Goal: Task Accomplishment & Management: Use online tool/utility

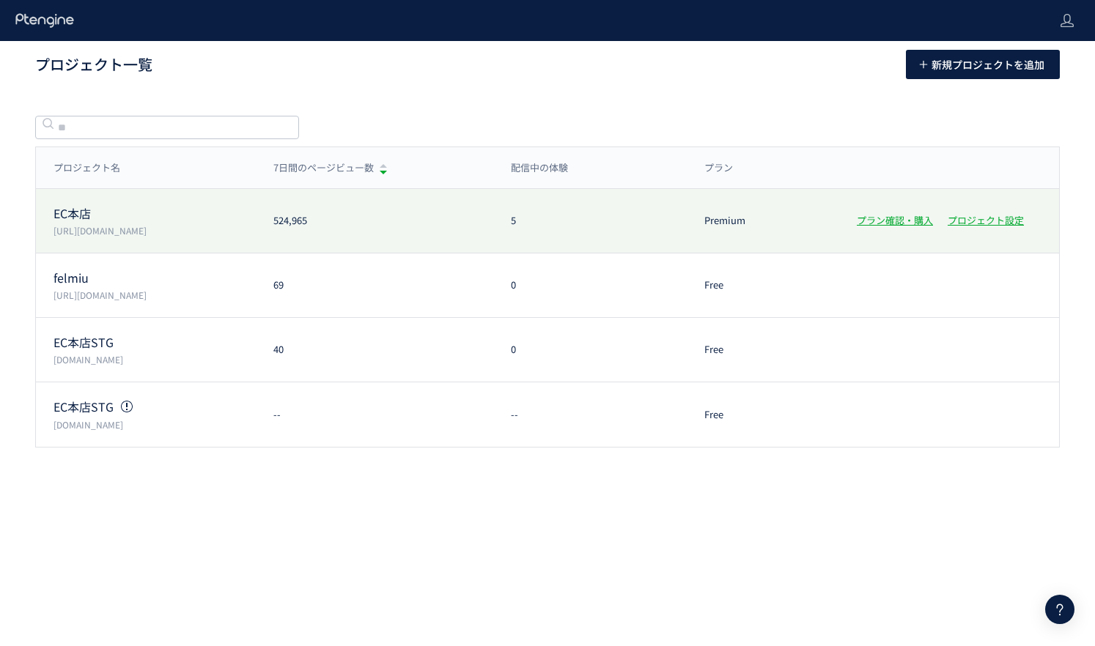
click at [81, 233] on p "[URL][DOMAIN_NAME]" at bounding box center [155, 230] width 202 height 12
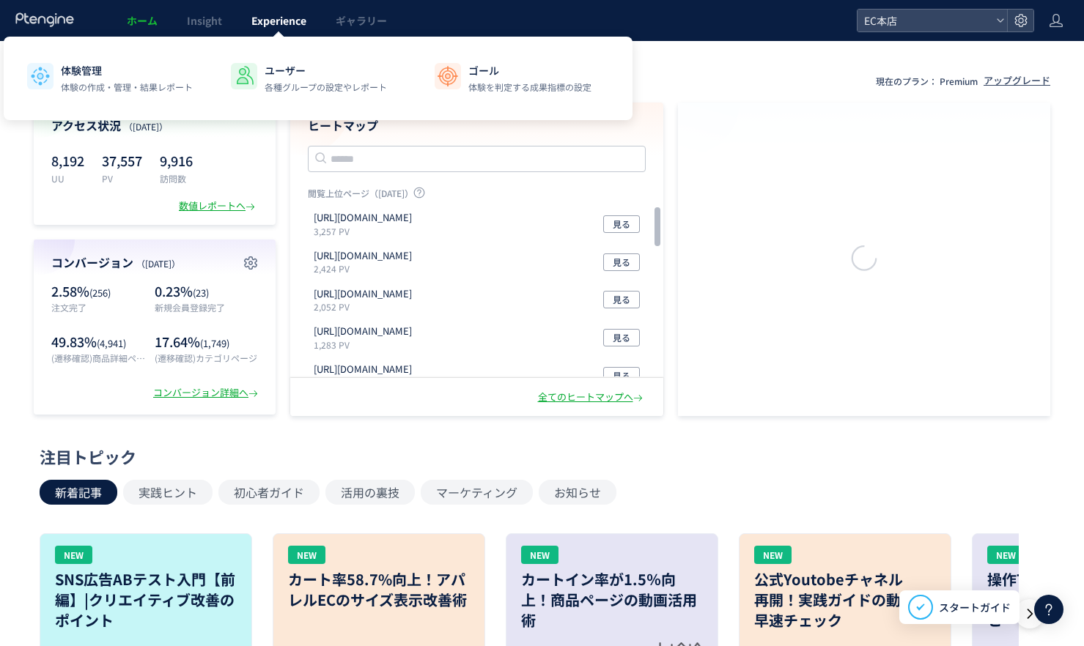
click at [270, 23] on span "Experience" at bounding box center [278, 20] width 55 height 15
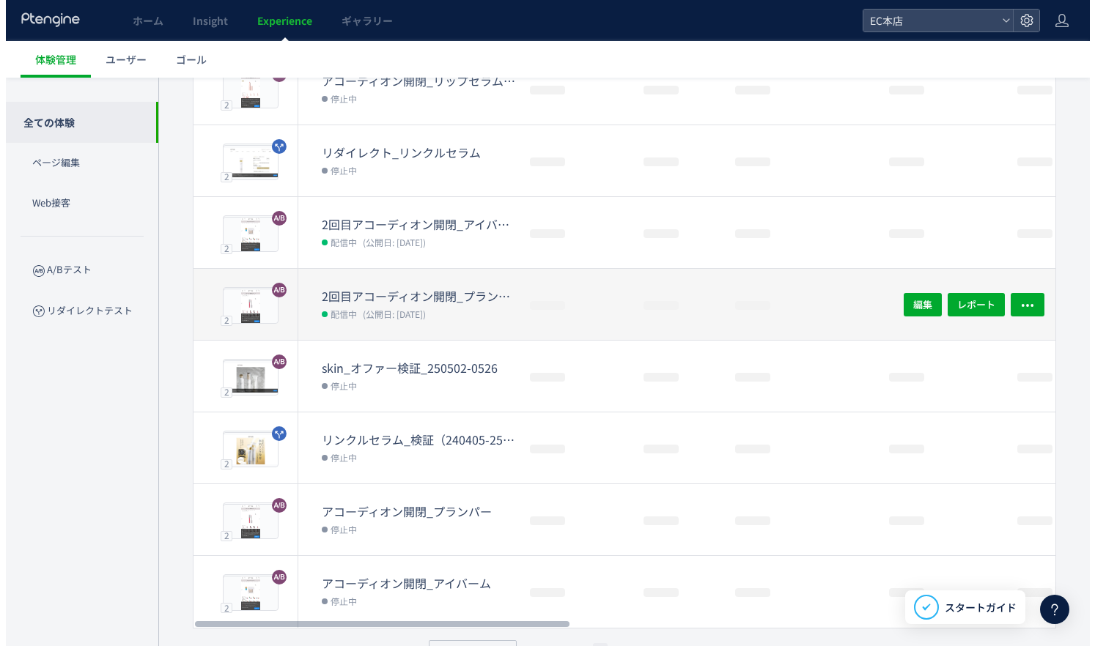
scroll to position [366, 0]
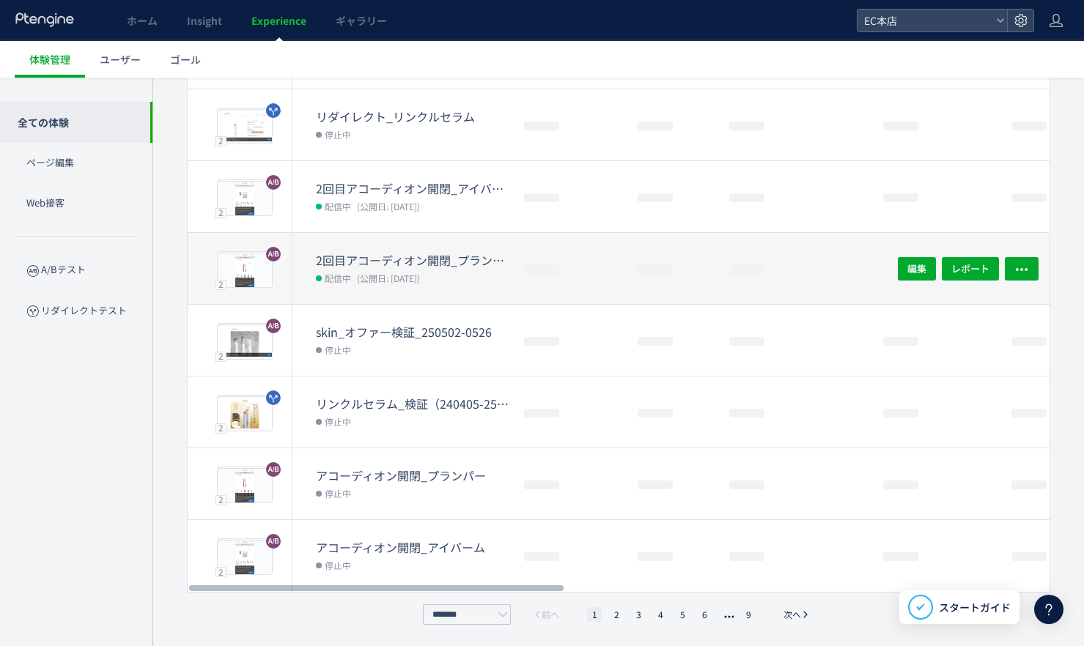
click at [391, 265] on dt "2回目アコーディオン開閉_プランパー(copy)" at bounding box center [414, 260] width 196 height 17
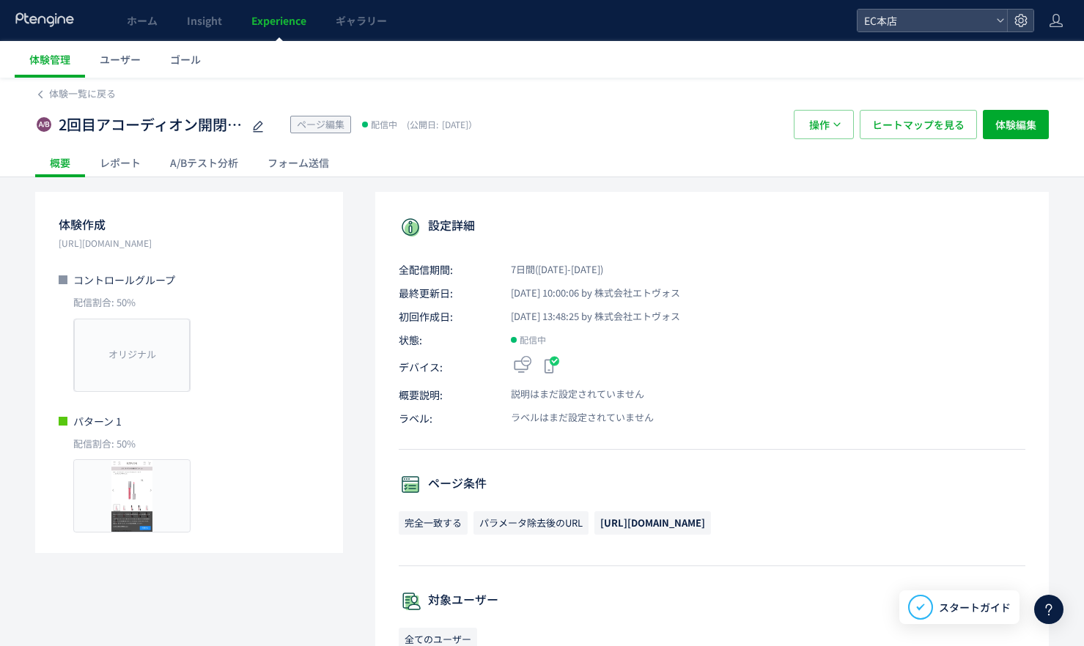
click at [181, 165] on div "A/Bテスト分析" at bounding box center [203, 162] width 97 height 29
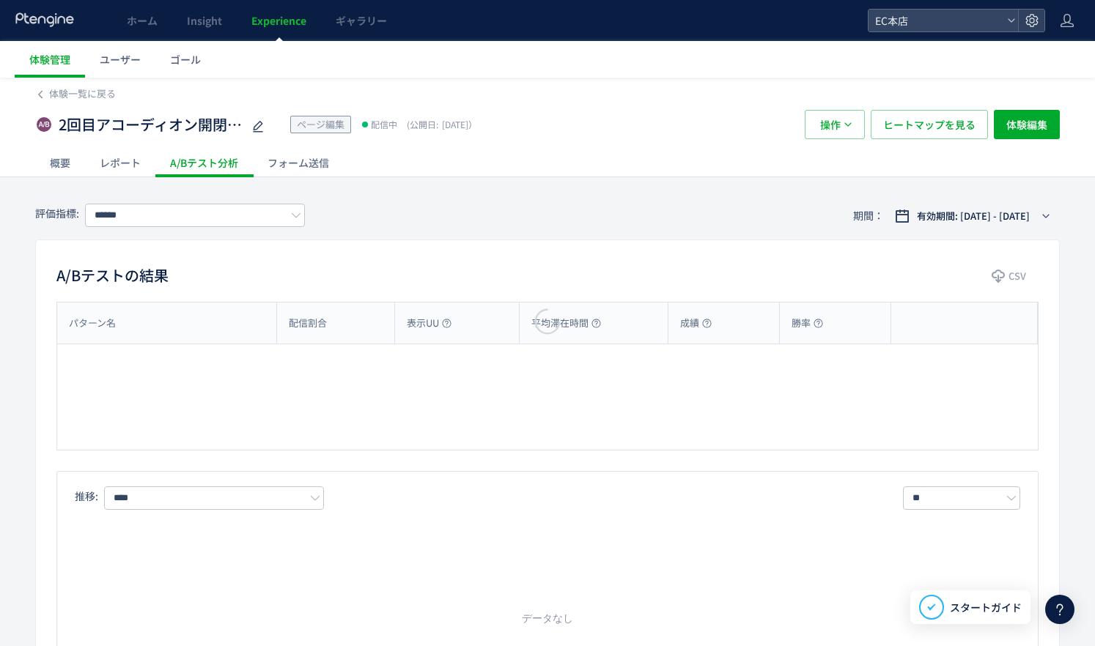
type input "**********"
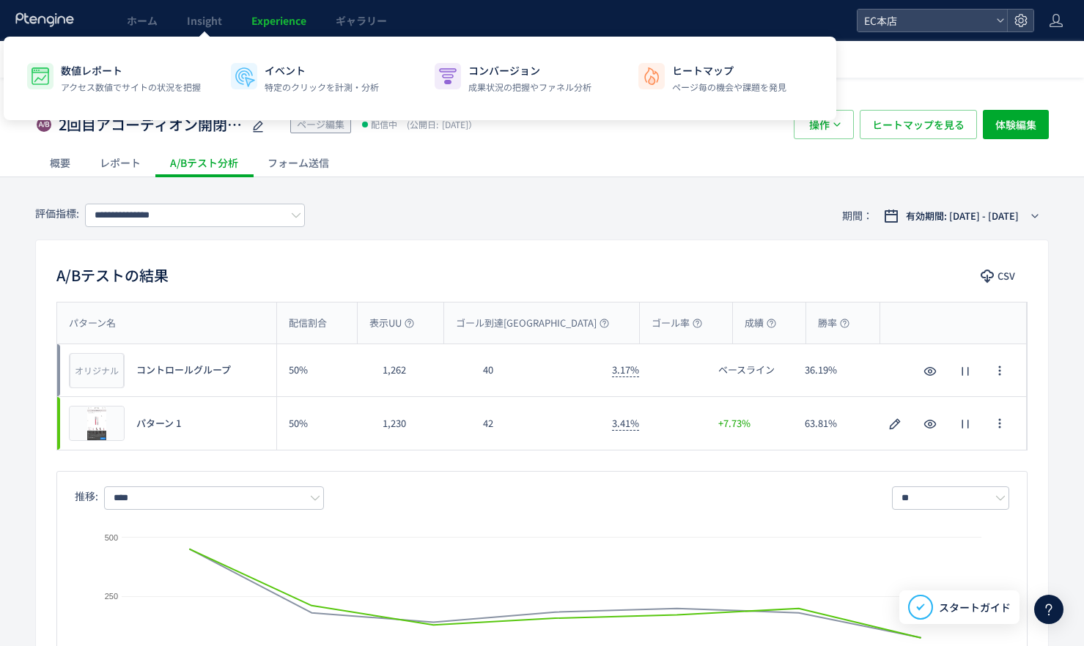
click at [273, 19] on span "Experience" at bounding box center [278, 20] width 55 height 15
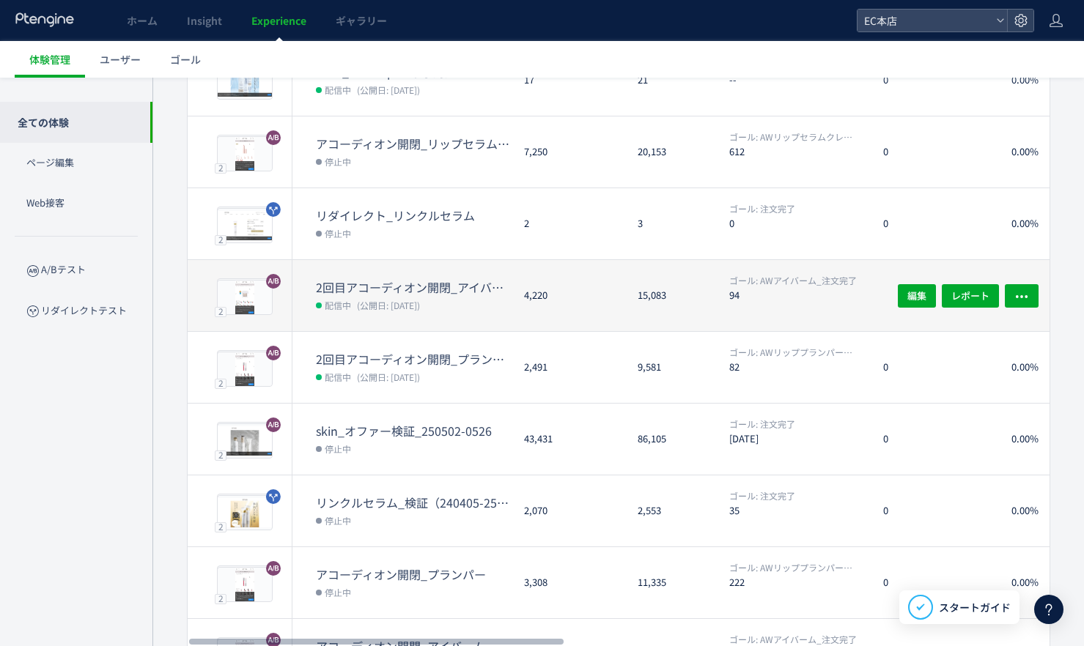
scroll to position [366, 0]
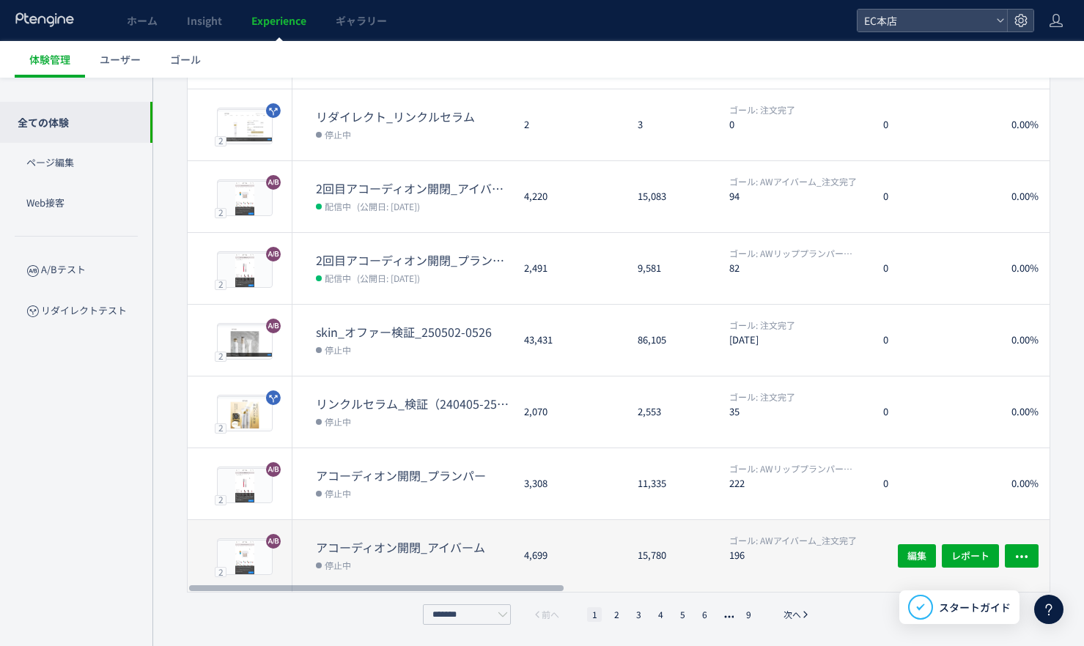
click at [336, 553] on dt "アコーディオン開閉_アイバーム" at bounding box center [414, 547] width 196 height 17
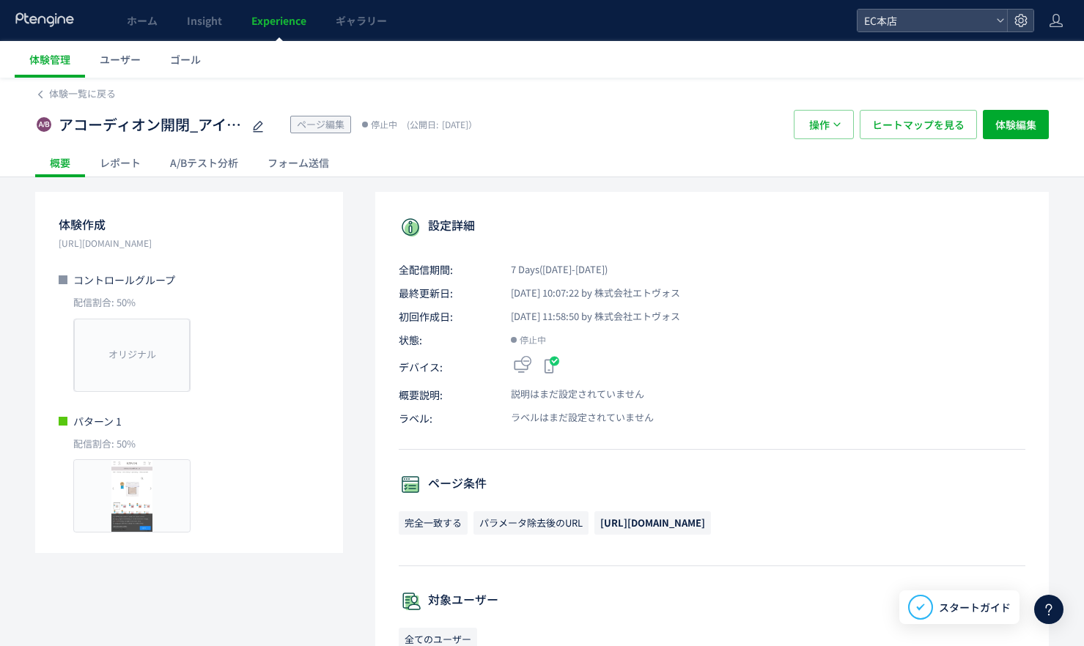
click at [275, 29] on link "Experience" at bounding box center [279, 20] width 84 height 41
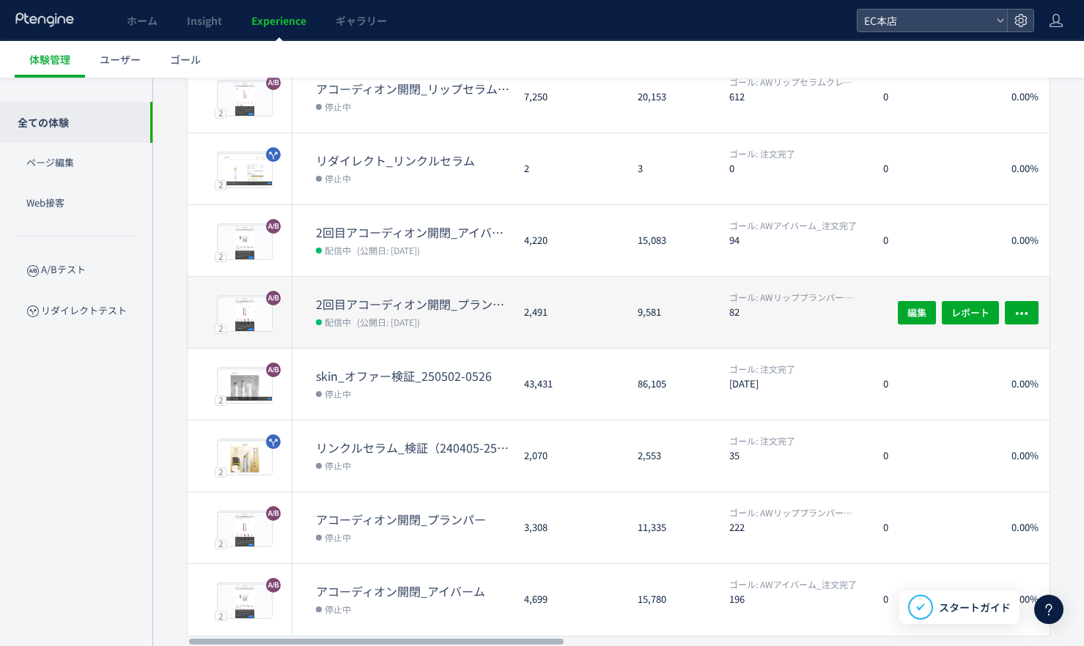
scroll to position [292, 0]
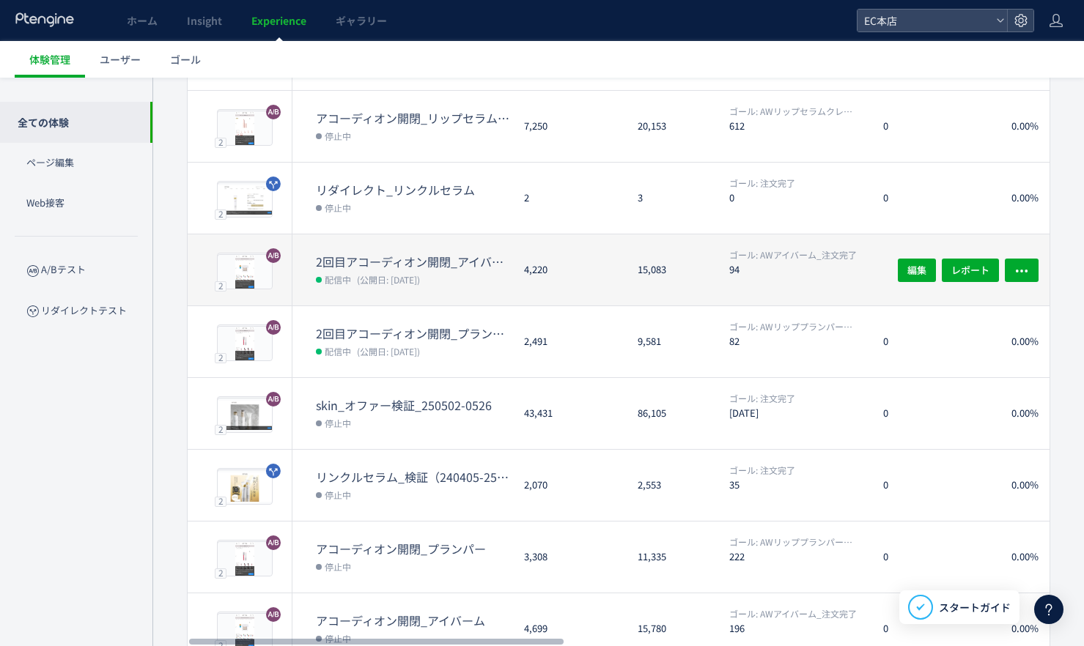
click at [460, 254] on dt "2回目アコーディオン開閉_アイバーム" at bounding box center [414, 262] width 196 height 17
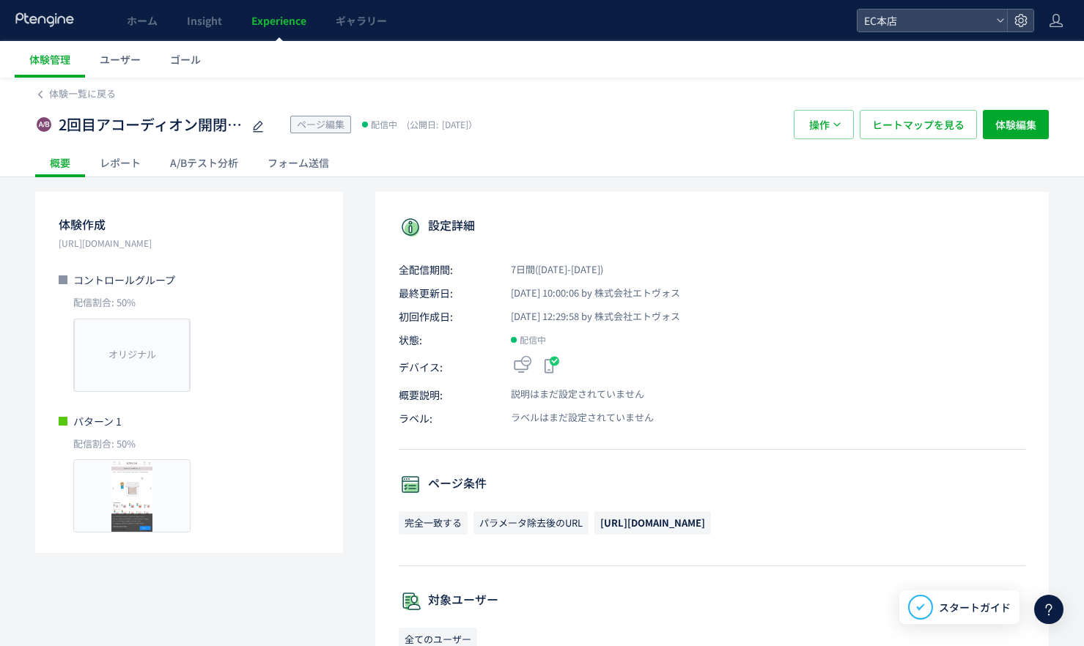
click at [202, 164] on div "A/Bテスト分析" at bounding box center [203, 162] width 97 height 29
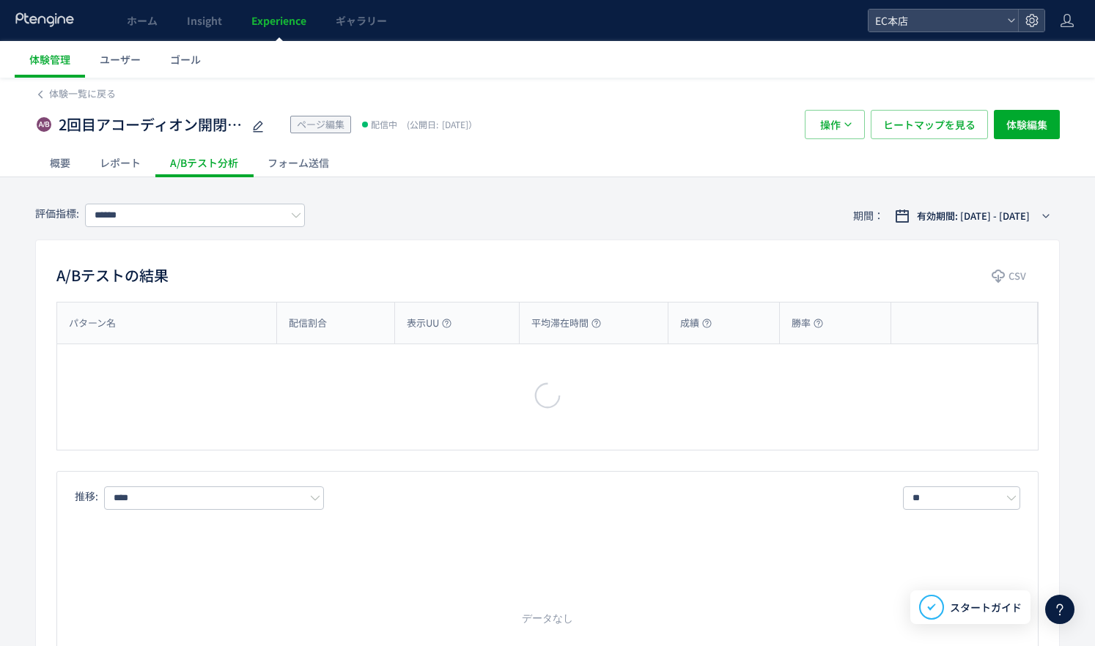
type input "**********"
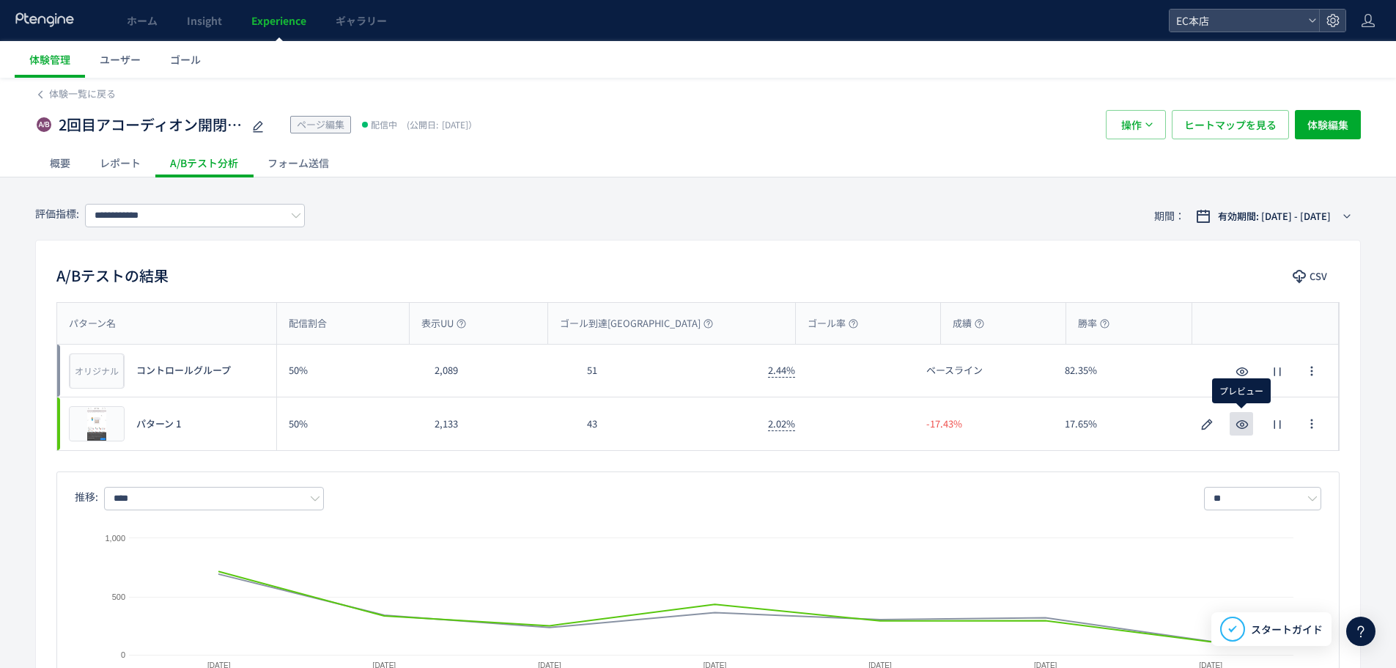
click at [1094, 421] on icon "button" at bounding box center [1243, 425] width 18 height 18
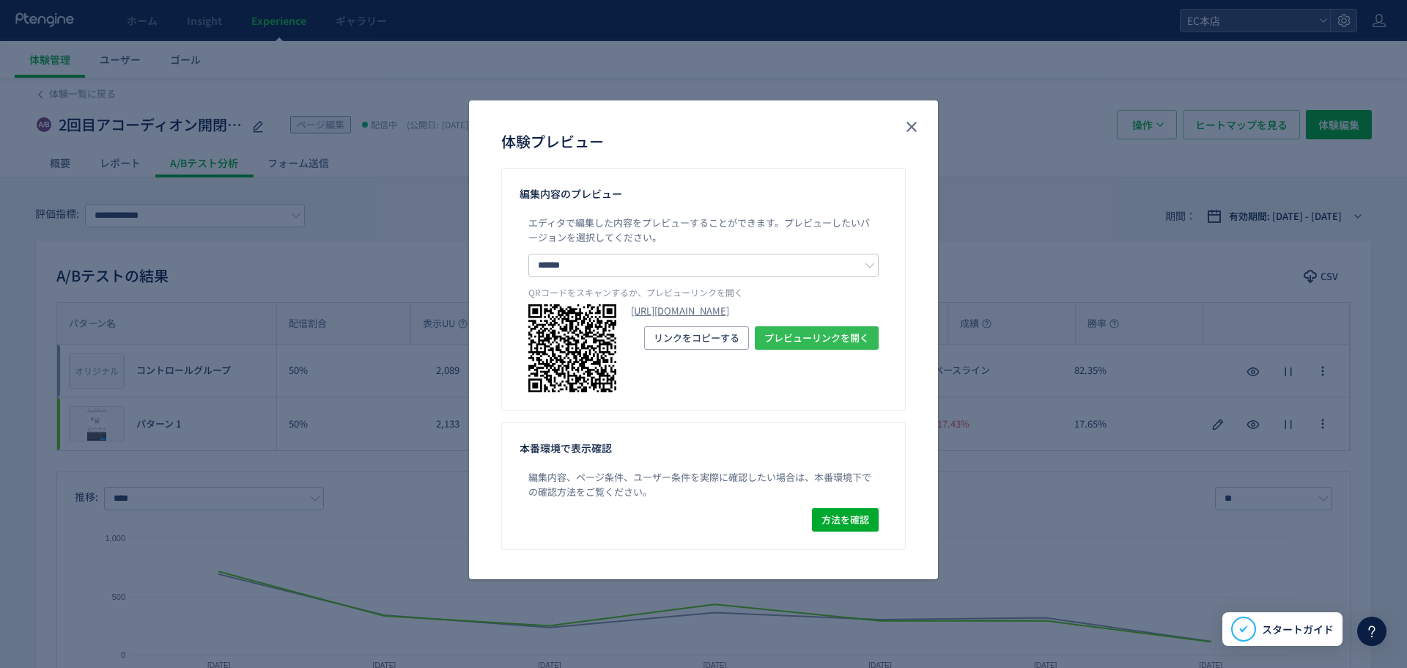
click at [824, 350] on span "プレビューリンクを開く" at bounding box center [816, 337] width 105 height 23
click at [905, 125] on icon "close" at bounding box center [912, 127] width 18 height 18
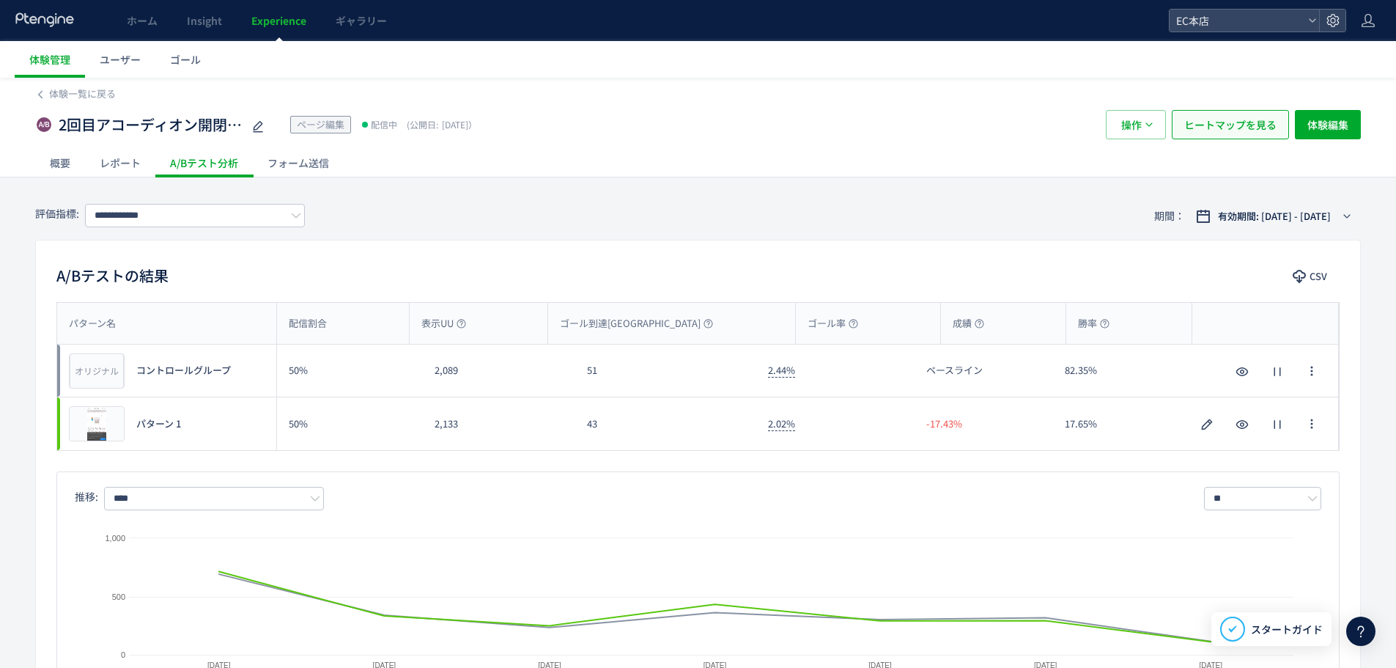
click at [1094, 119] on span "ヒートマップを見る" at bounding box center [1230, 124] width 92 height 29
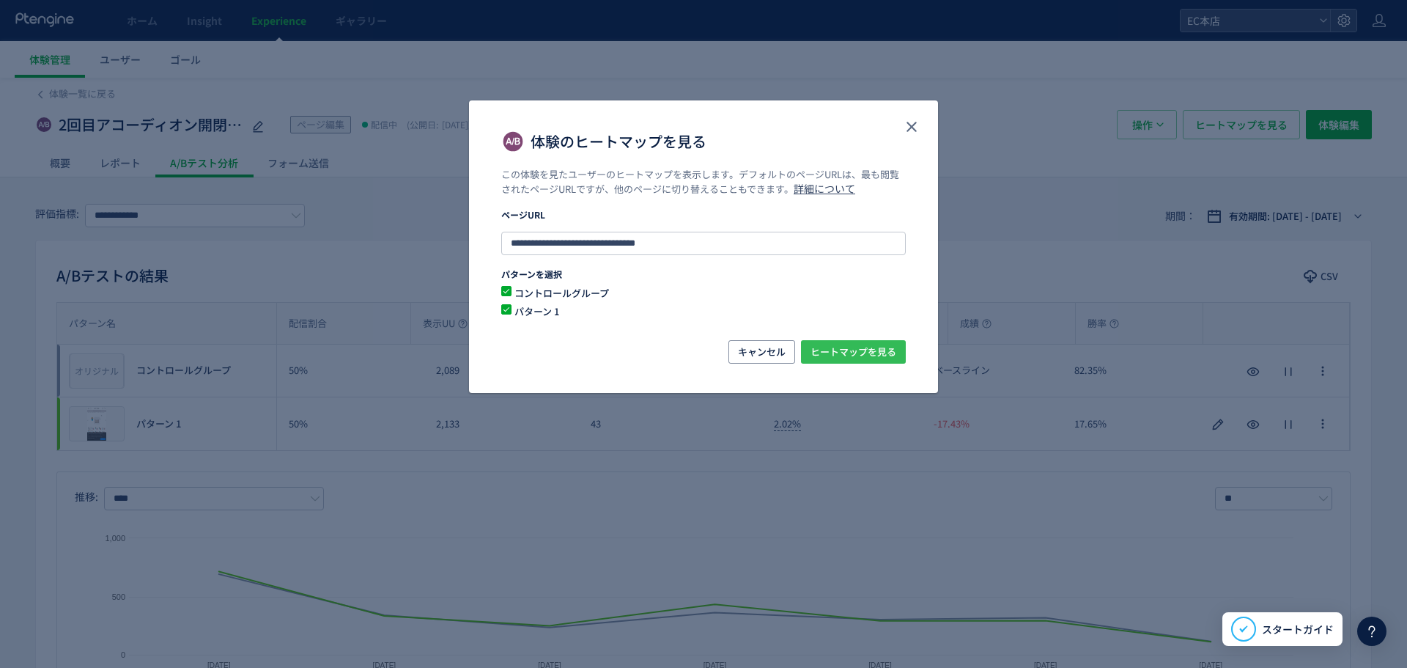
click at [849, 343] on span "ヒートマップを見る" at bounding box center [854, 351] width 86 height 23
click at [910, 120] on icon "close" at bounding box center [912, 127] width 18 height 18
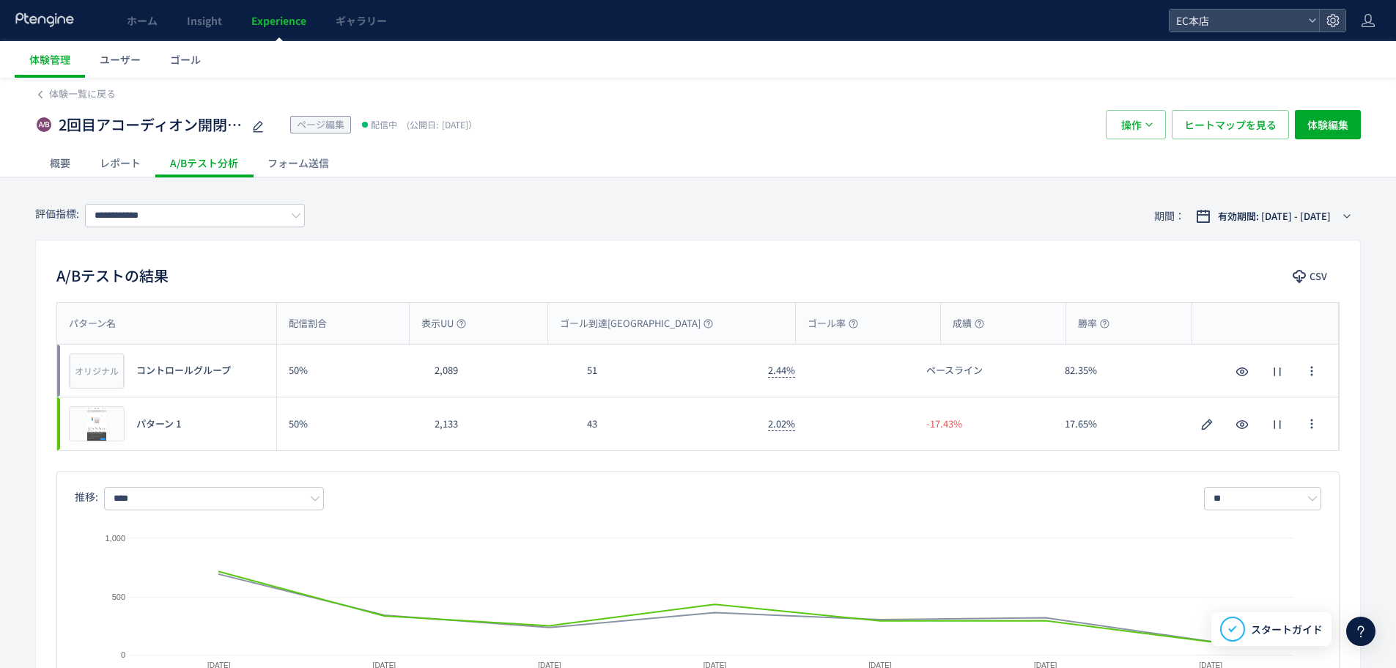
click at [264, 12] on link "Experience" at bounding box center [279, 20] width 84 height 41
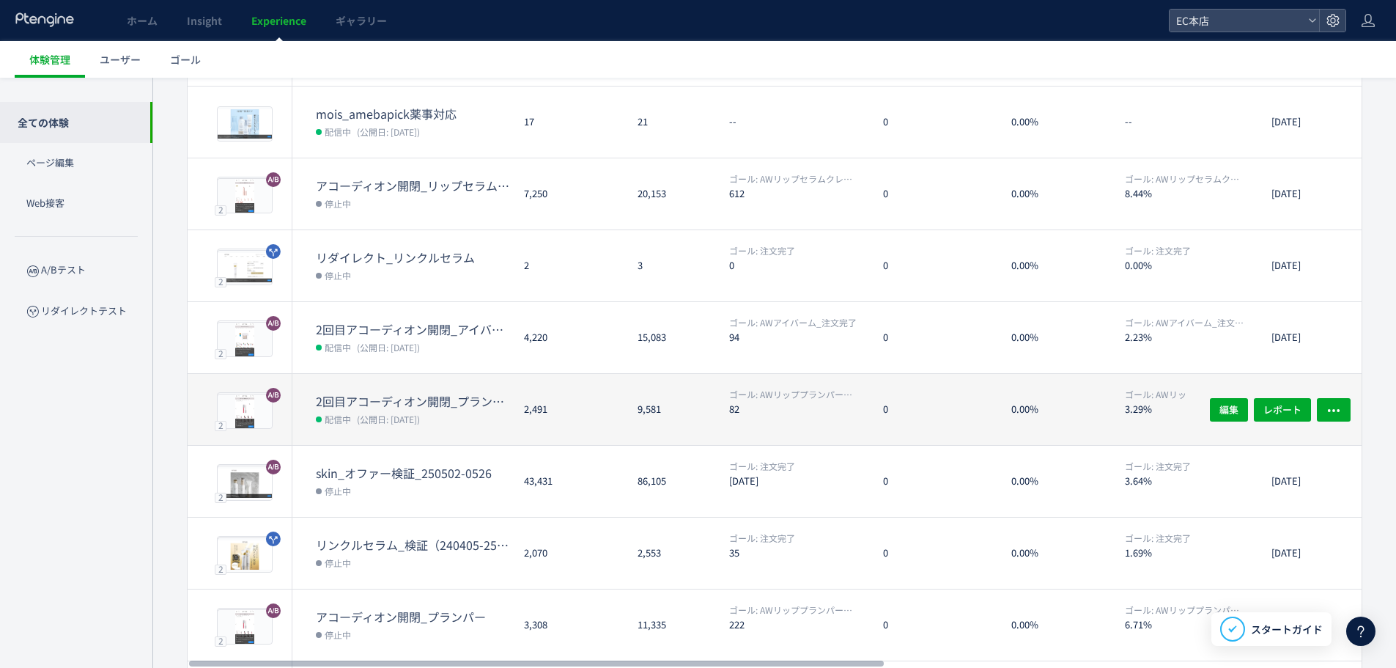
scroll to position [345, 0]
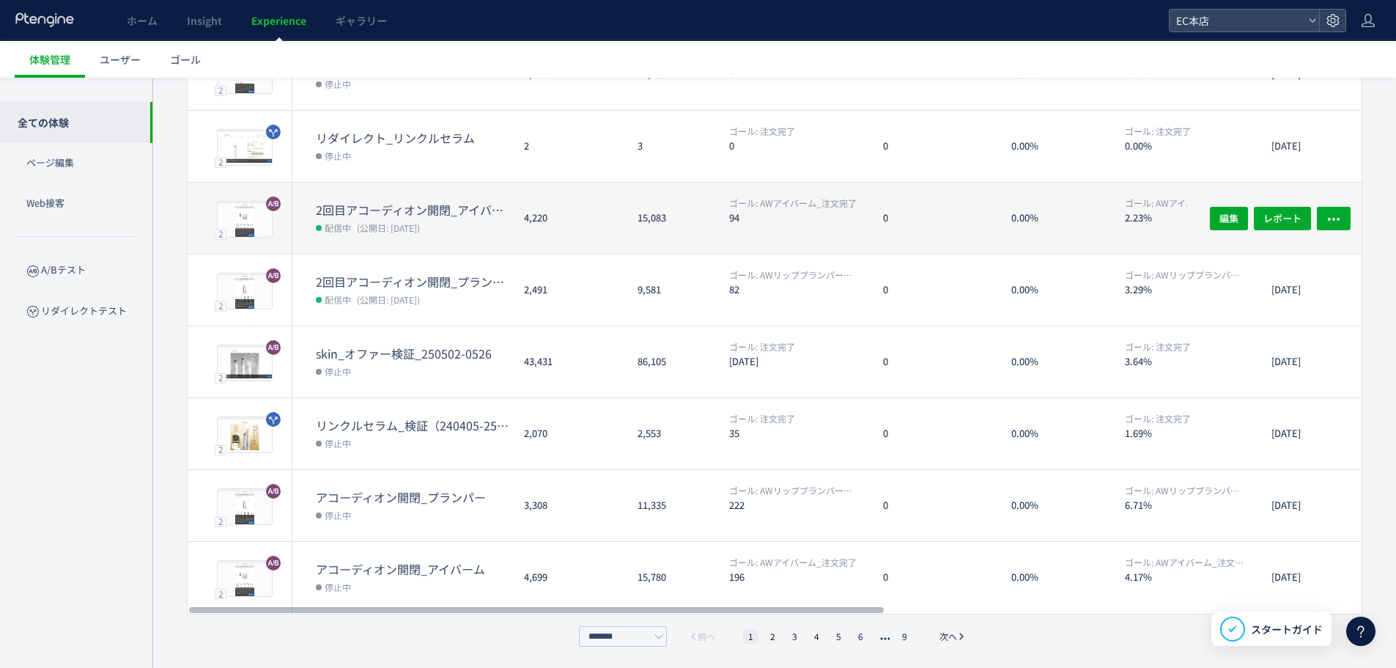
click at [397, 206] on dt "2回目アコーディオン開閉_アイバーム" at bounding box center [414, 210] width 196 height 17
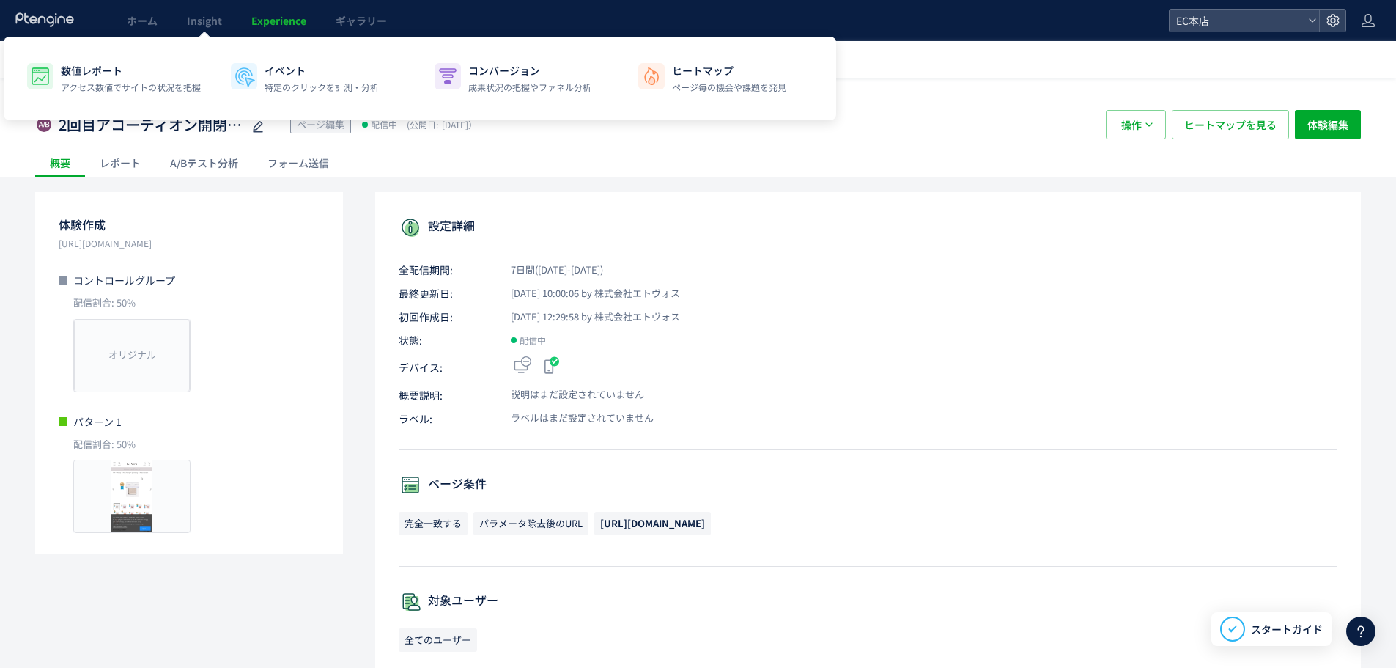
click at [251, 19] on span "Experience" at bounding box center [278, 20] width 55 height 15
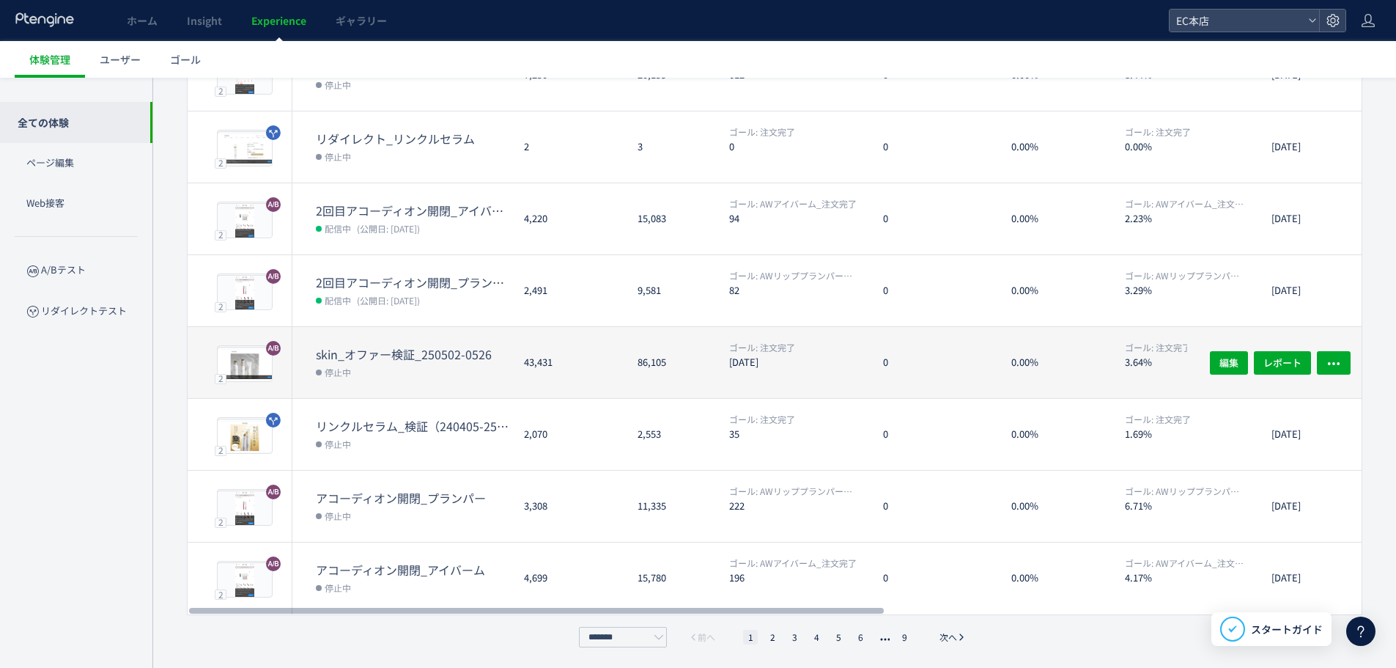
scroll to position [345, 0]
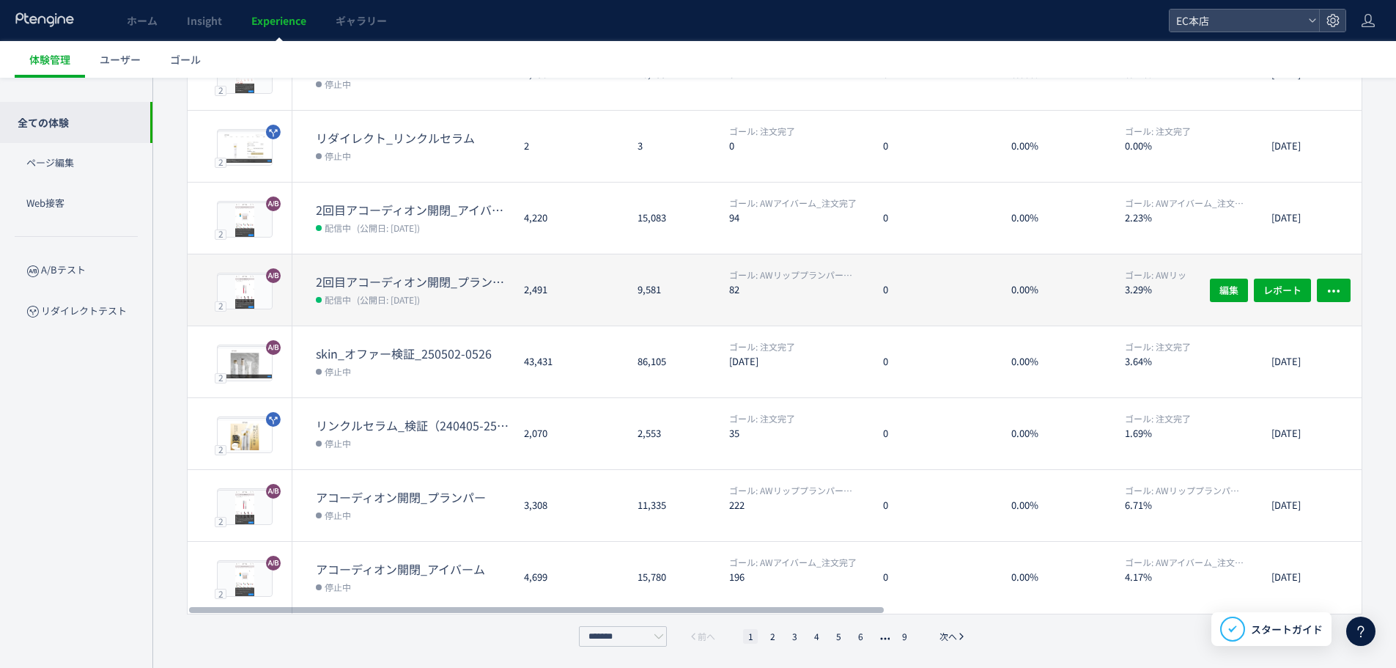
click at [390, 276] on dt "2回目アコーディオン開閉_プランパー(copy)" at bounding box center [414, 281] width 196 height 17
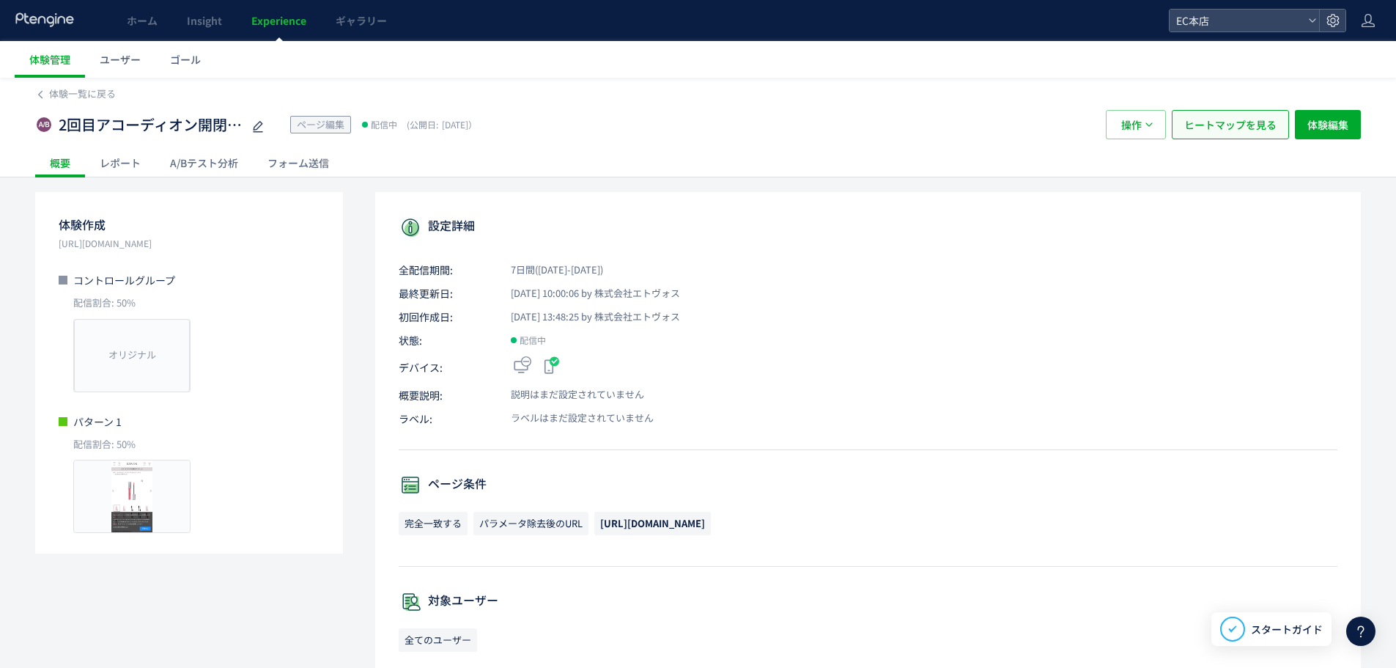
click at [1094, 119] on span "ヒートマップを見る" at bounding box center [1230, 124] width 92 height 29
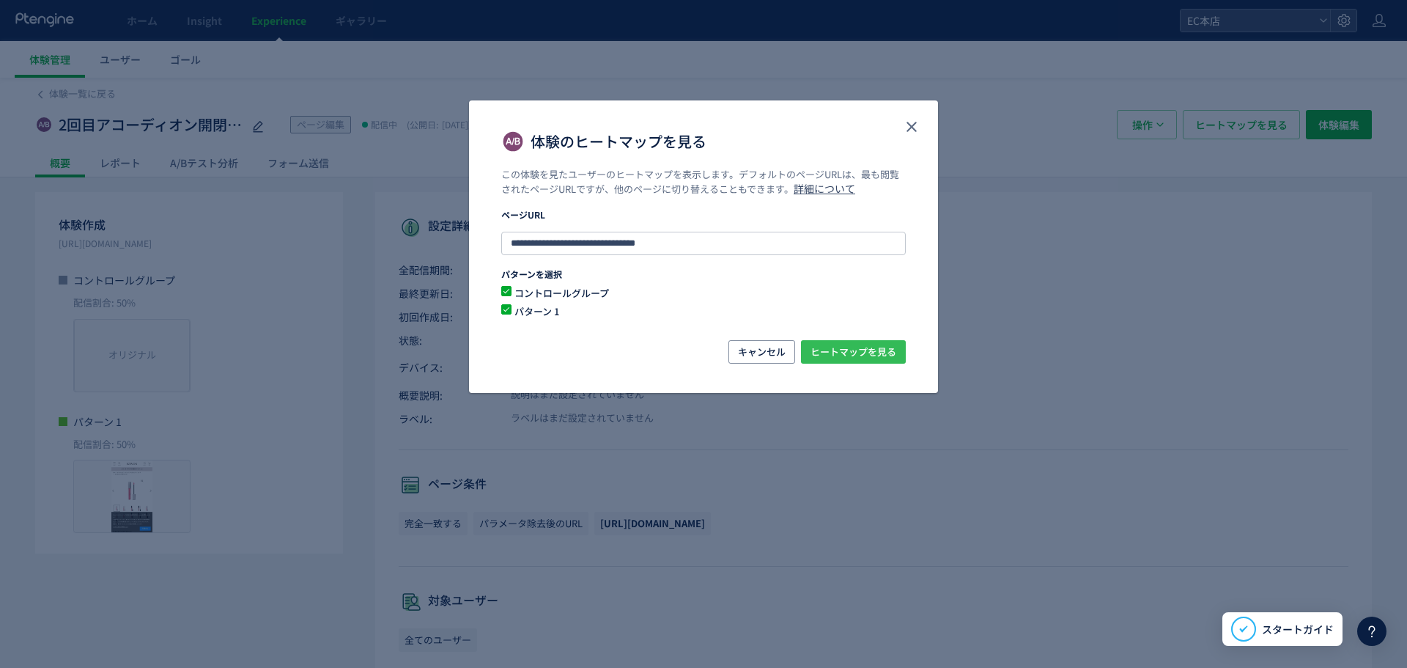
click at [841, 353] on span "ヒートマップを見る" at bounding box center [854, 351] width 86 height 23
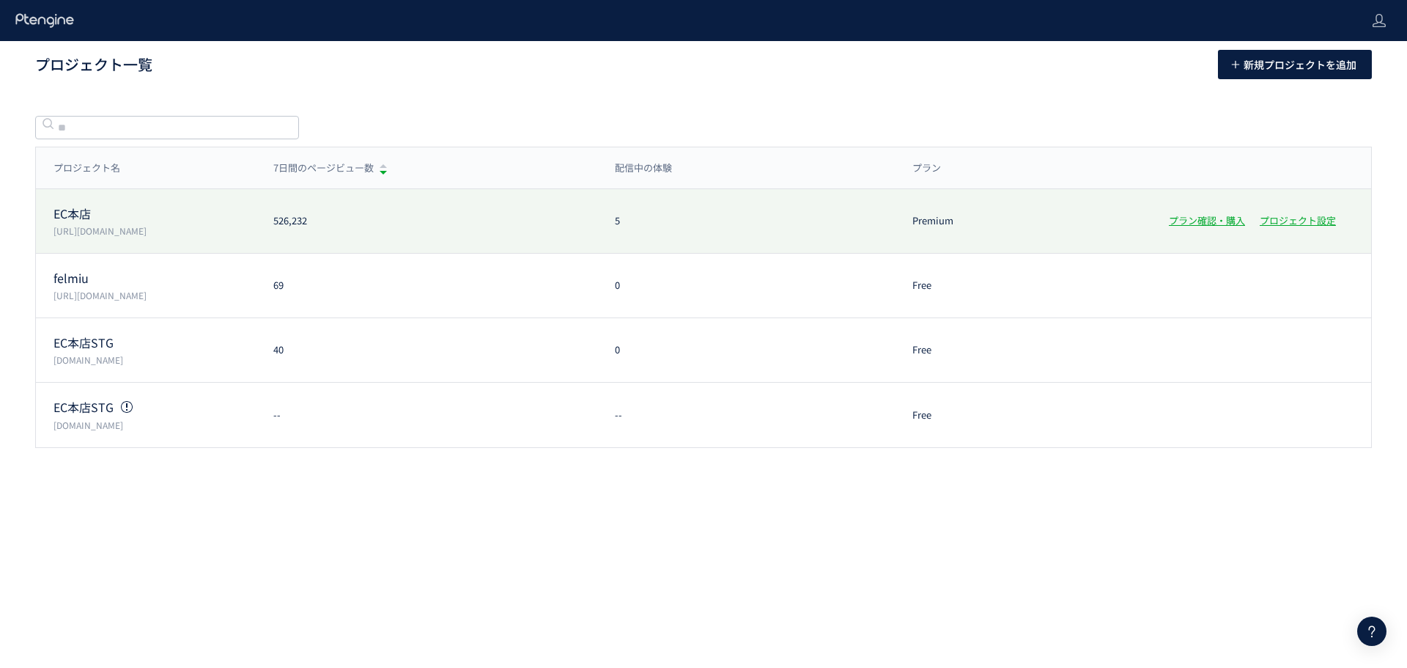
click at [124, 254] on div "EC本店 [URL][DOMAIN_NAME] 526,232 5 Premium プラン確認・購入 プロジェクト設定" at bounding box center [703, 286] width 1335 height 65
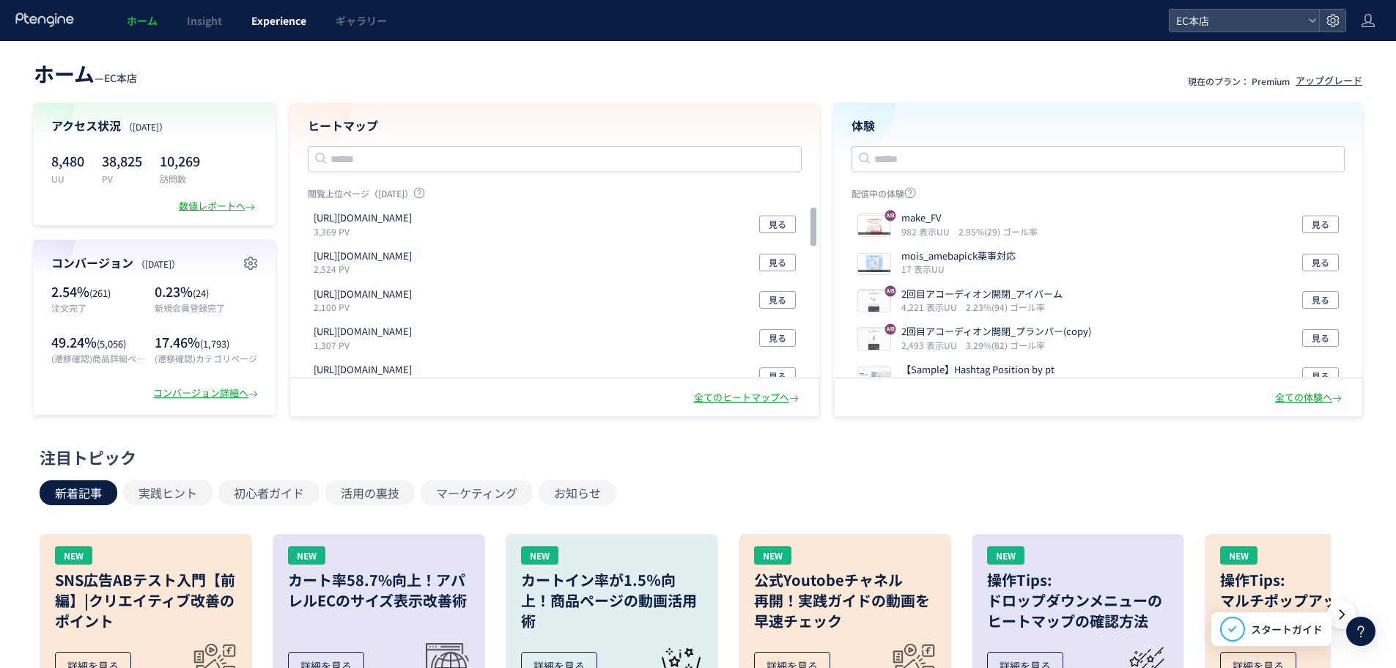
click at [292, 14] on span "Experience" at bounding box center [278, 20] width 55 height 15
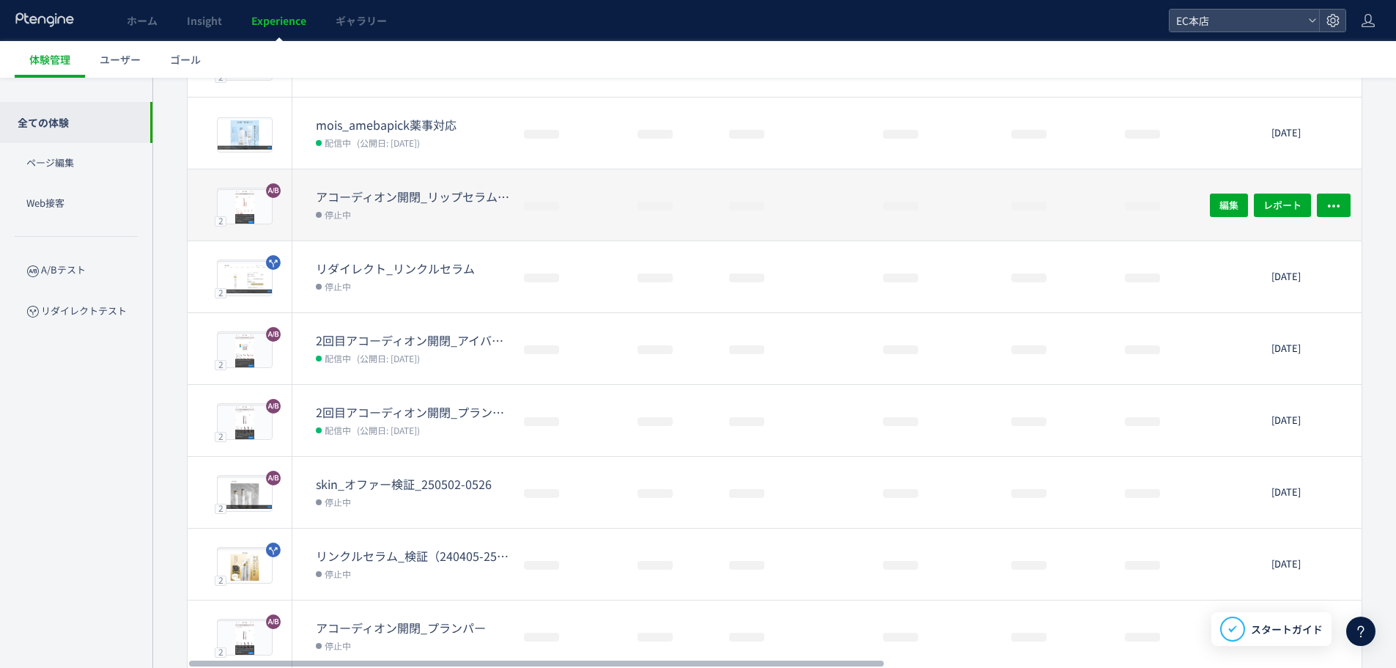
scroll to position [345, 0]
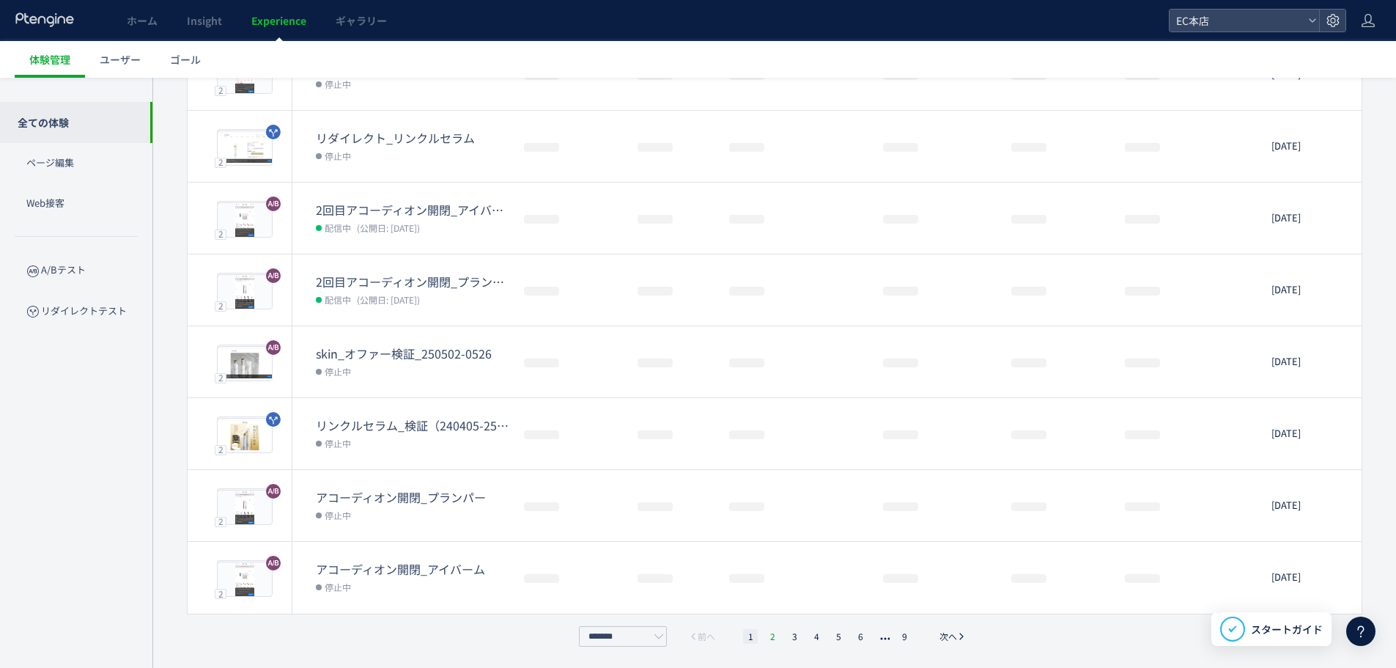
click at [787, 635] on li "2" at bounding box center [794, 636] width 15 height 15
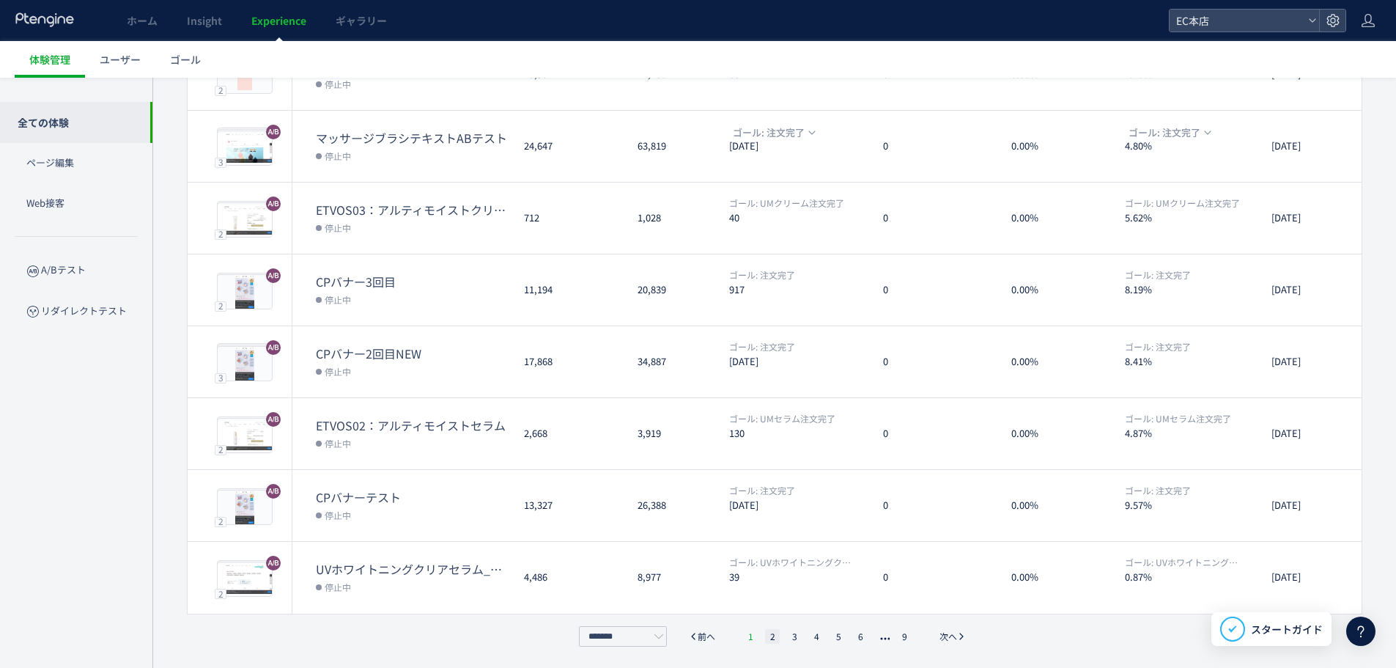
click at [753, 637] on li "1" at bounding box center [750, 636] width 15 height 15
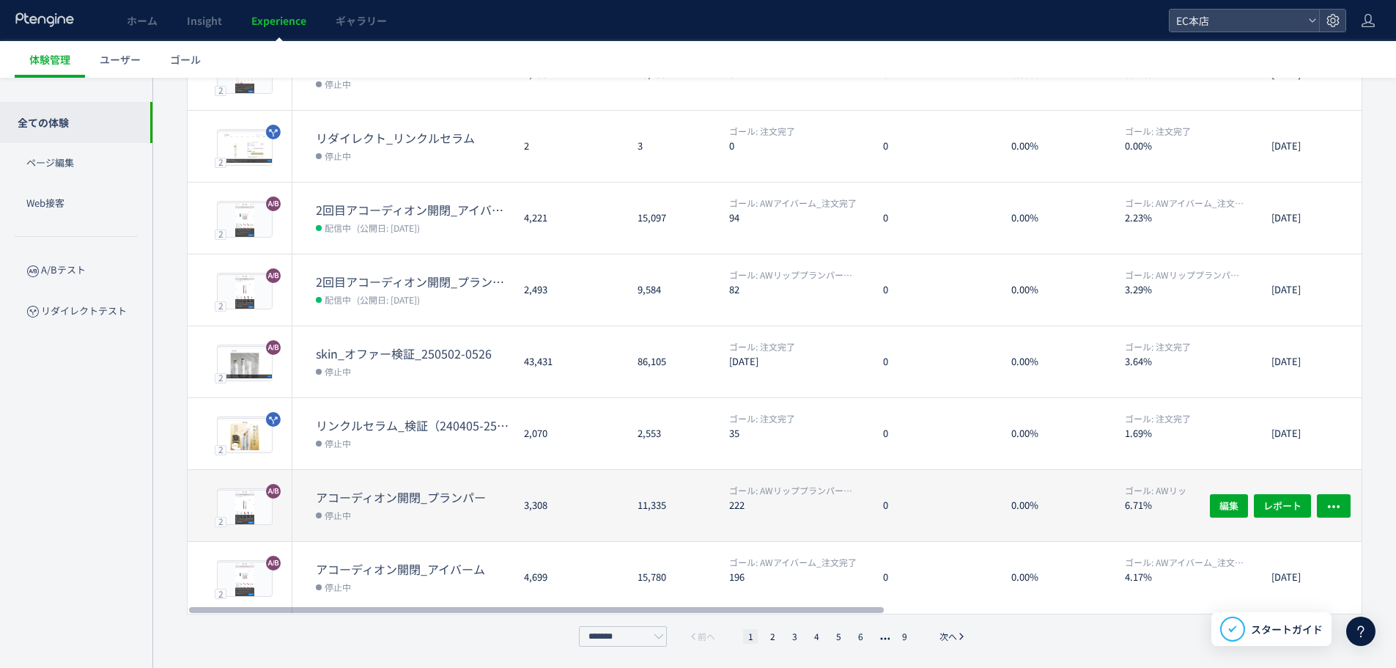
click at [629, 509] on div "11,335" at bounding box center [672, 505] width 92 height 71
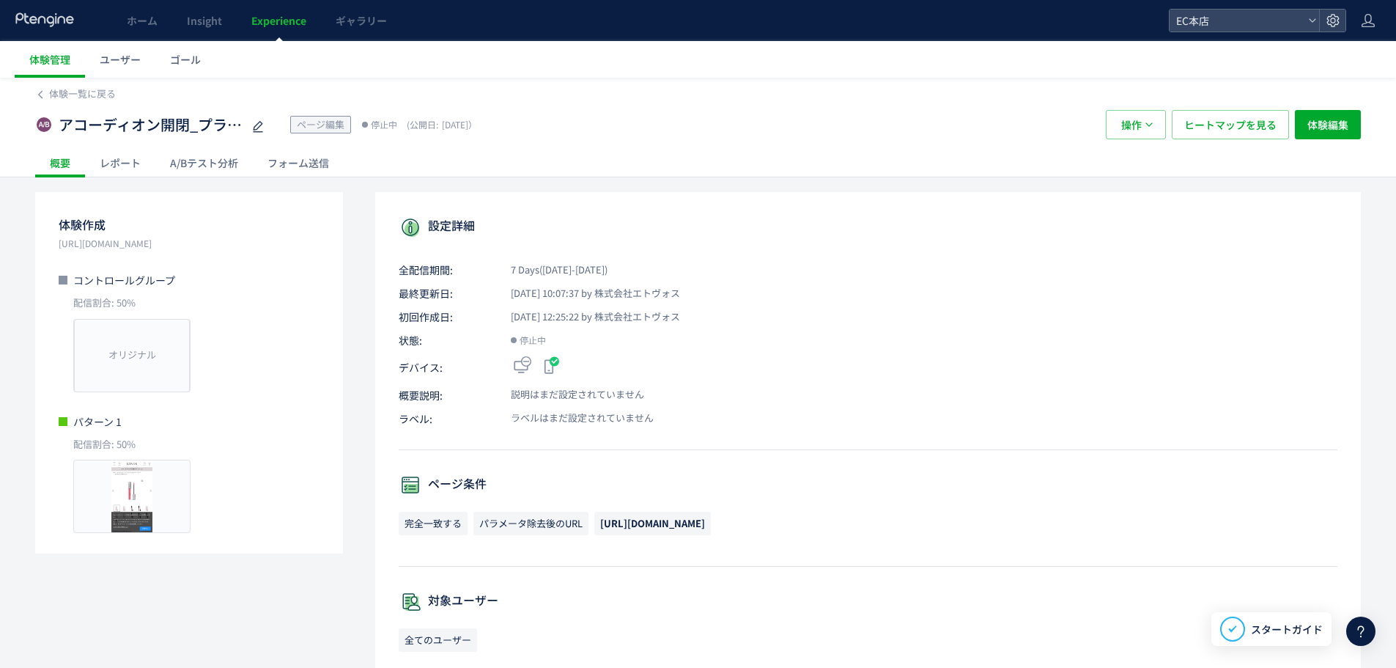
click at [240, 158] on div "A/Bテスト分析" at bounding box center [203, 162] width 97 height 29
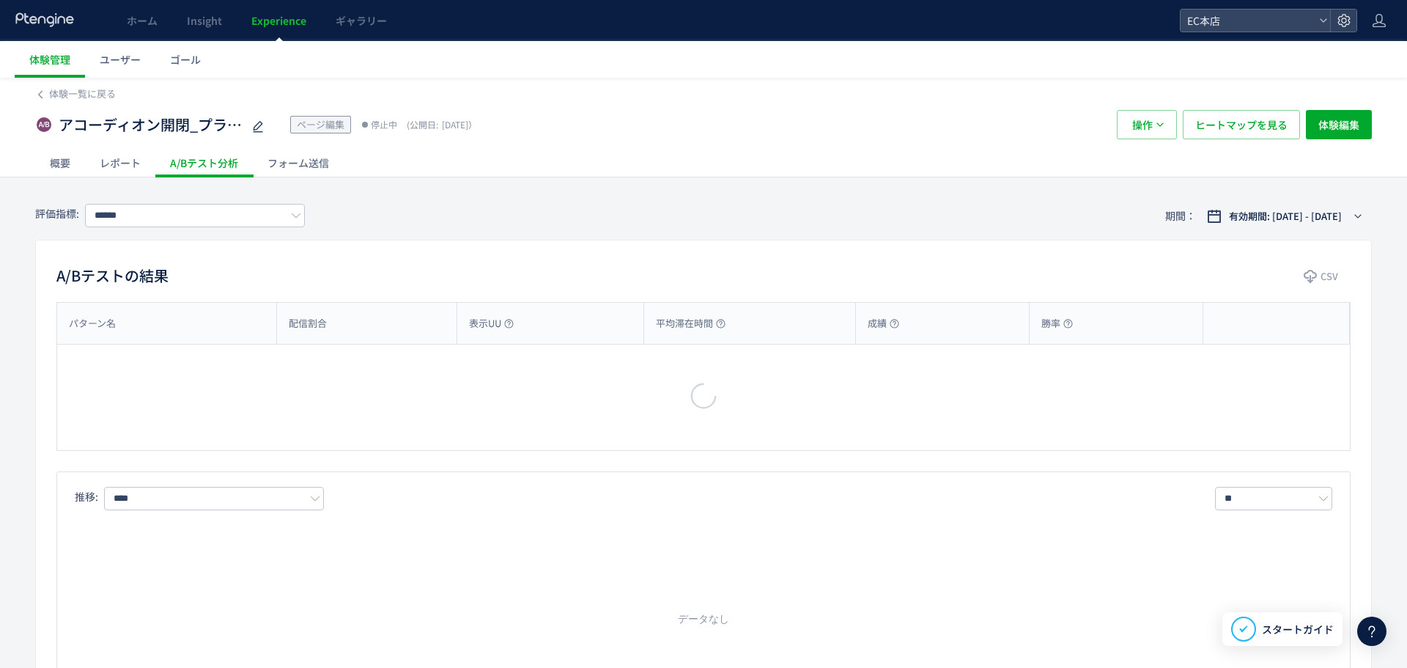
type input "**********"
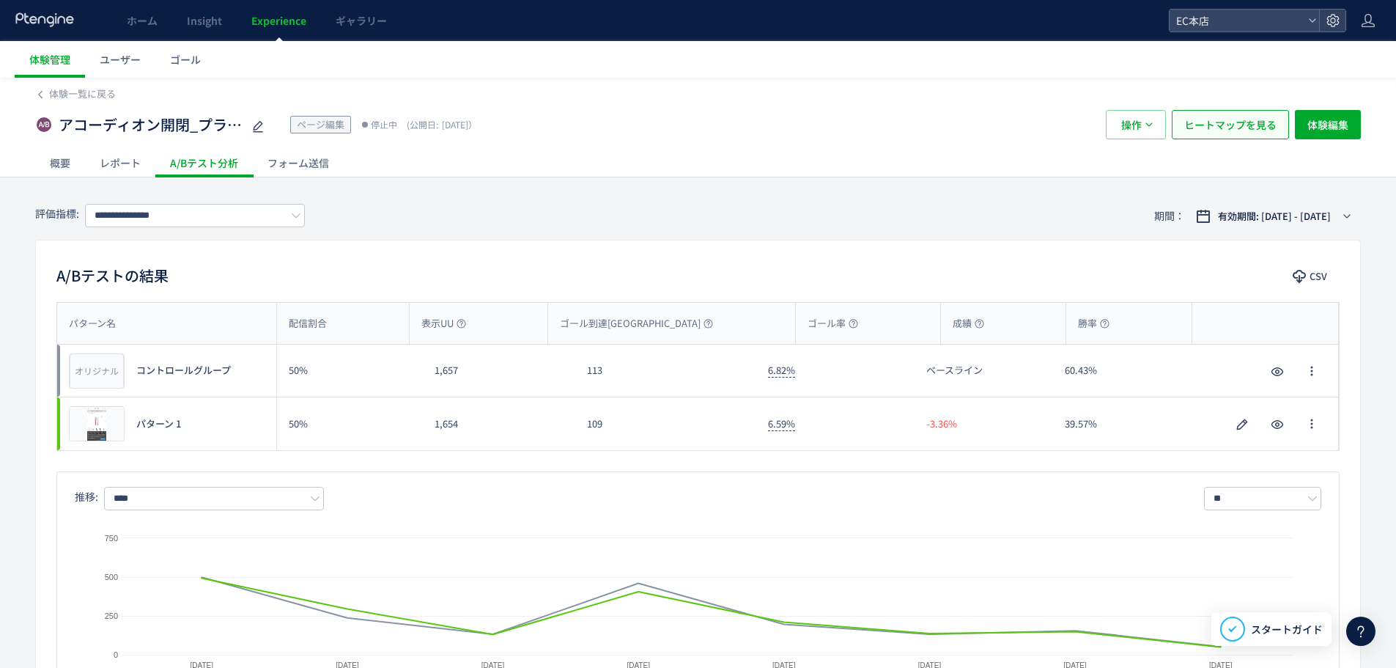
click at [1238, 136] on span "ヒートマップを見る" at bounding box center [1230, 124] width 92 height 29
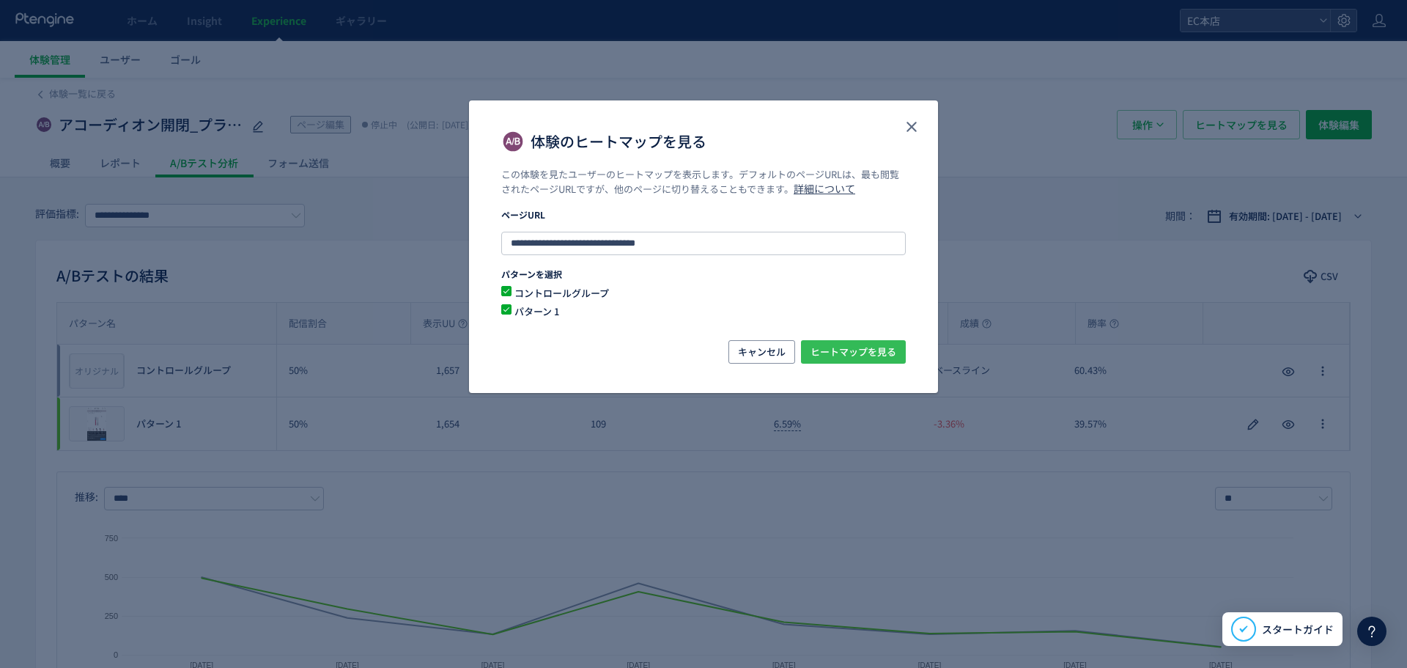
click at [872, 345] on span "ヒートマップを見る" at bounding box center [854, 351] width 86 height 23
click at [903, 126] on icon "close" at bounding box center [912, 127] width 18 height 18
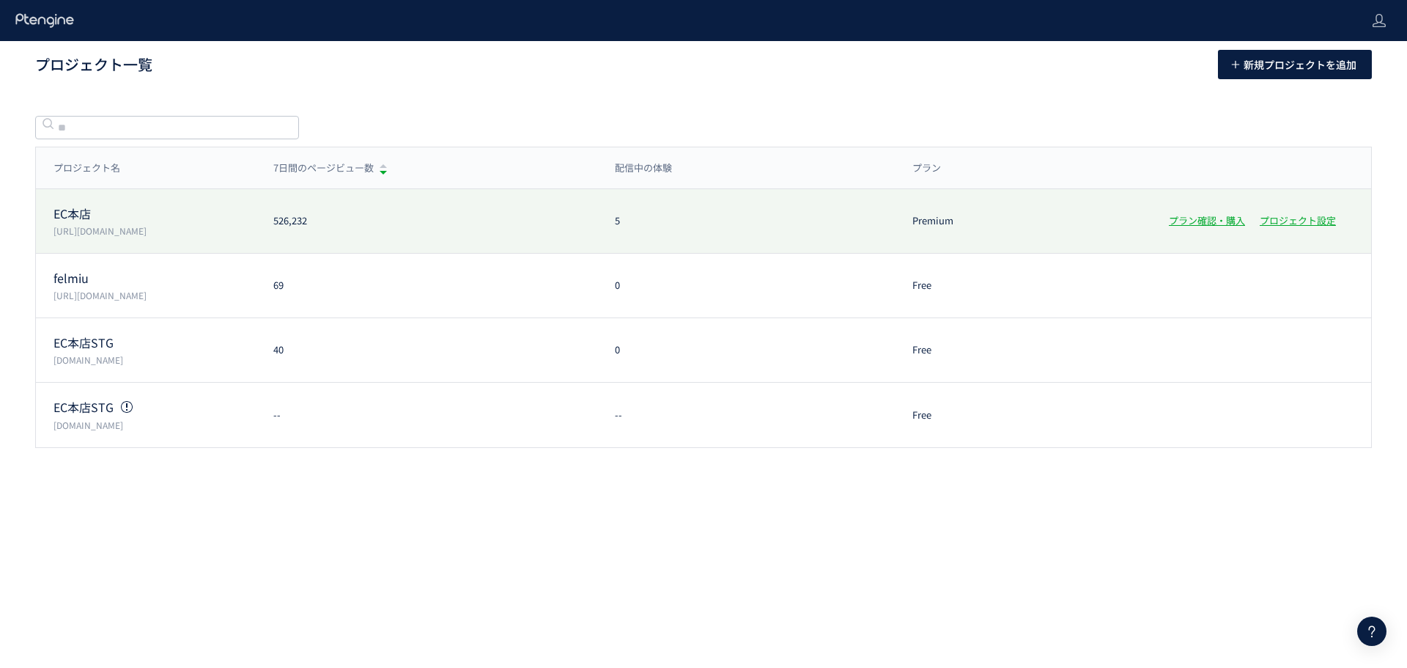
click at [117, 219] on p "EC本店" at bounding box center [155, 213] width 202 height 17
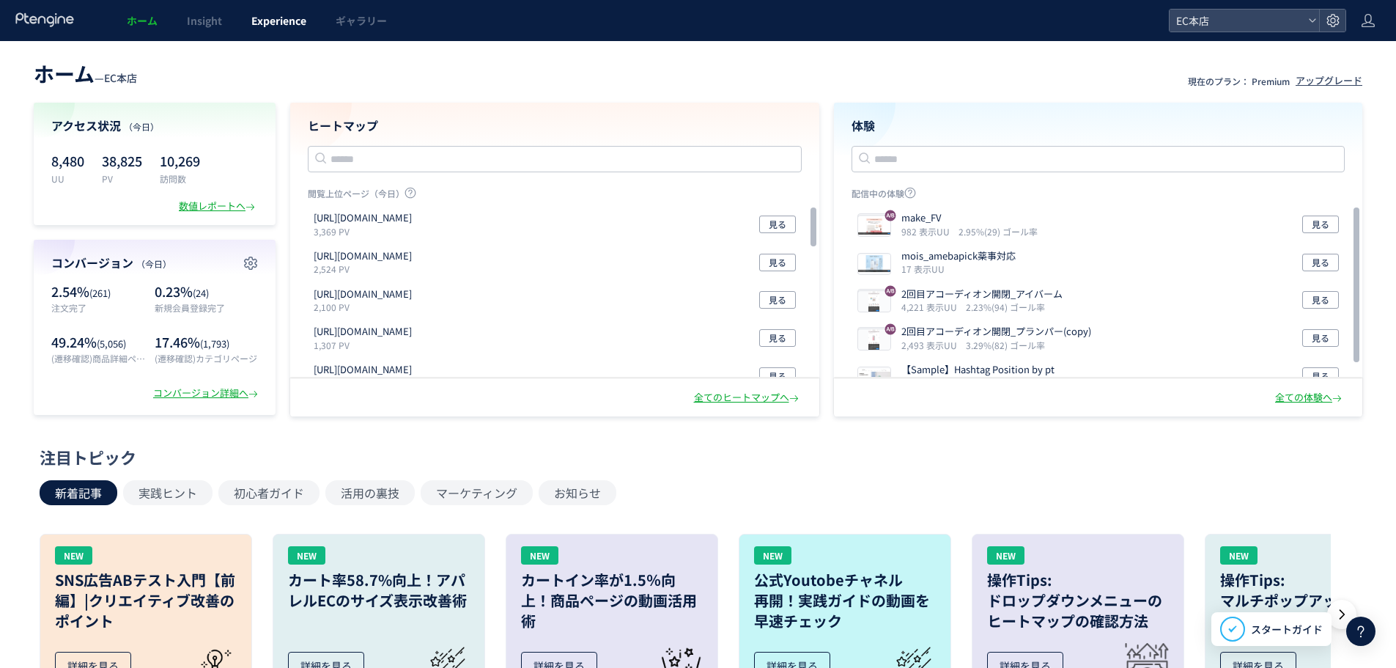
click at [248, 17] on link "Experience" at bounding box center [279, 20] width 84 height 41
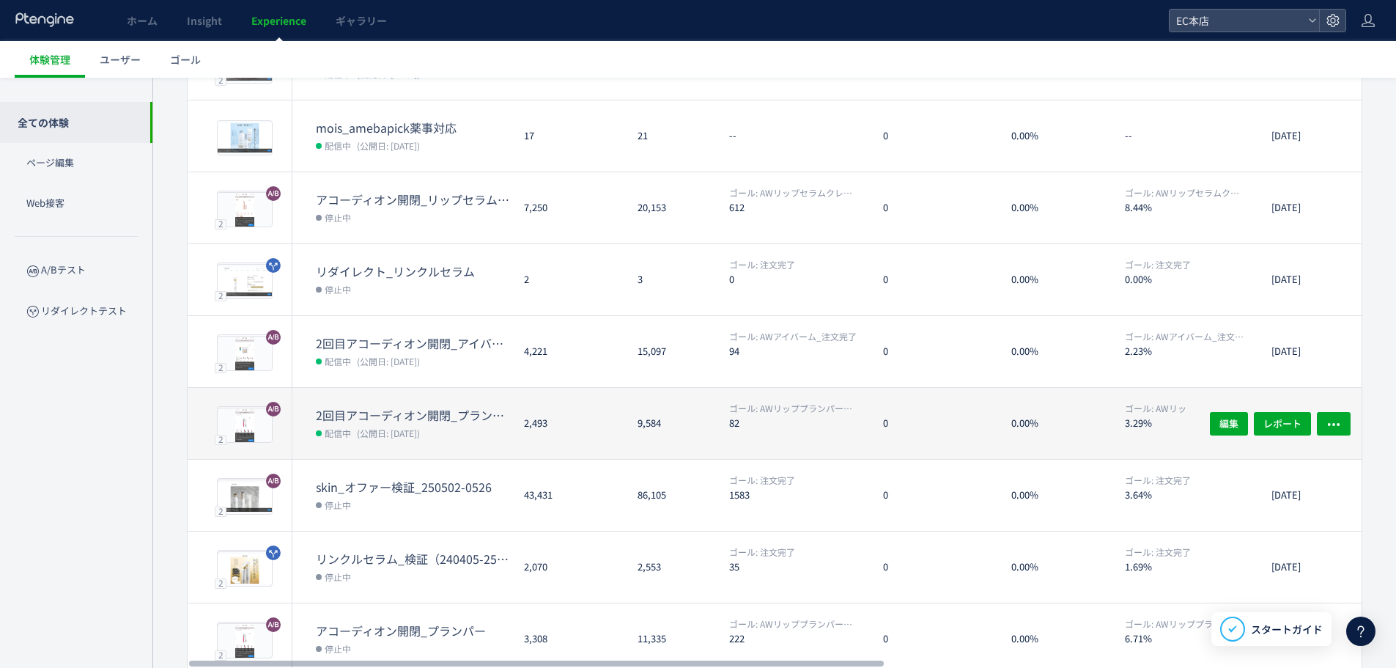
scroll to position [220, 0]
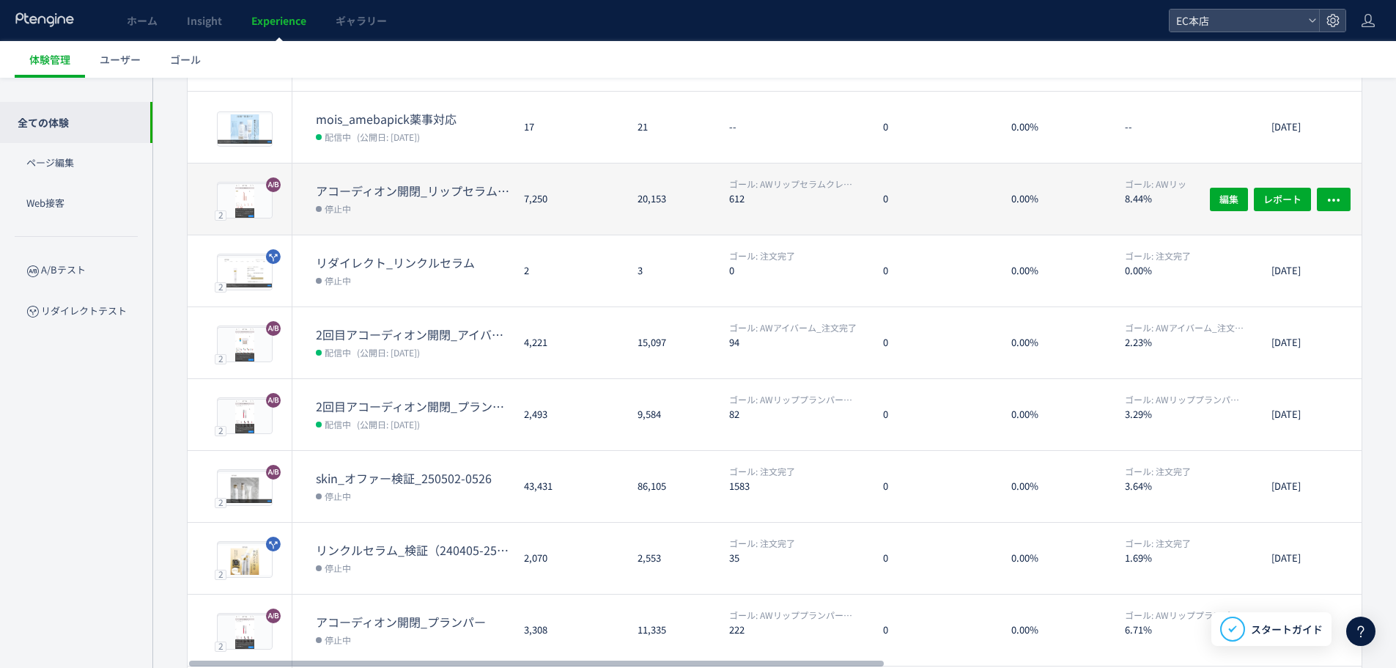
click at [438, 204] on dd "停止中" at bounding box center [414, 208] width 196 height 19
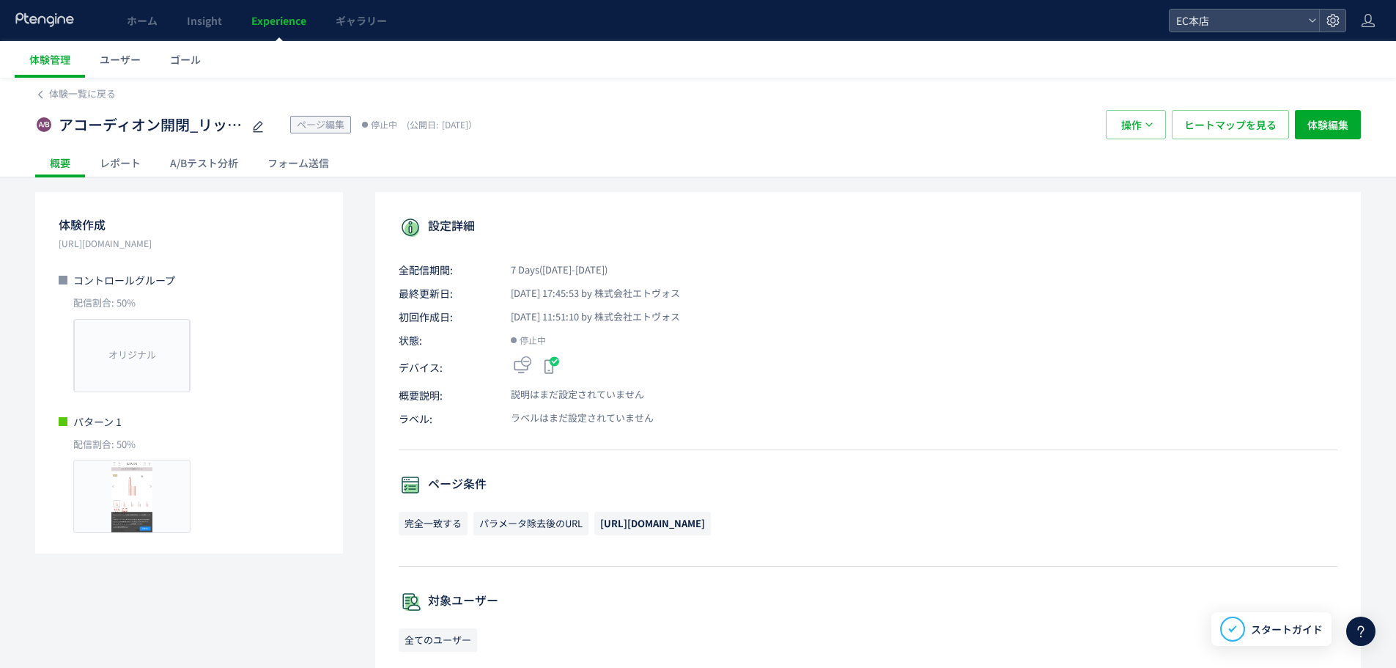
click at [211, 163] on div "A/Bテスト分析" at bounding box center [203, 162] width 97 height 29
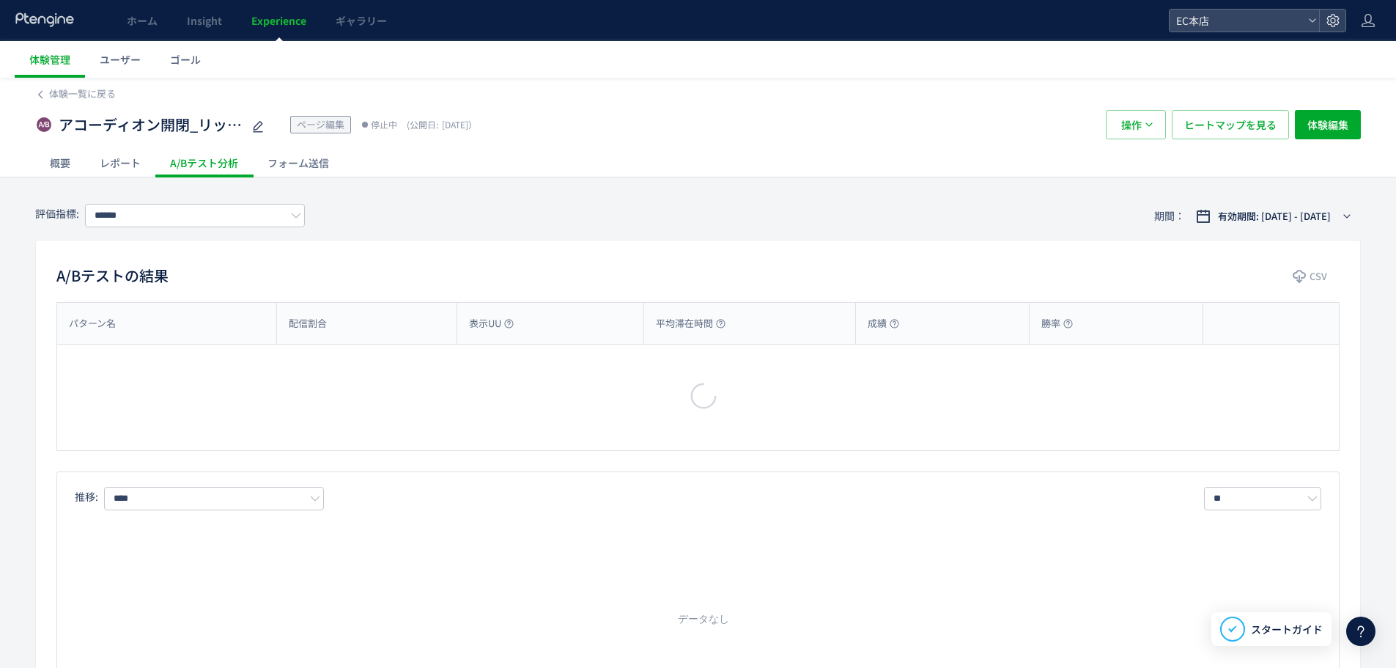
type input "**********"
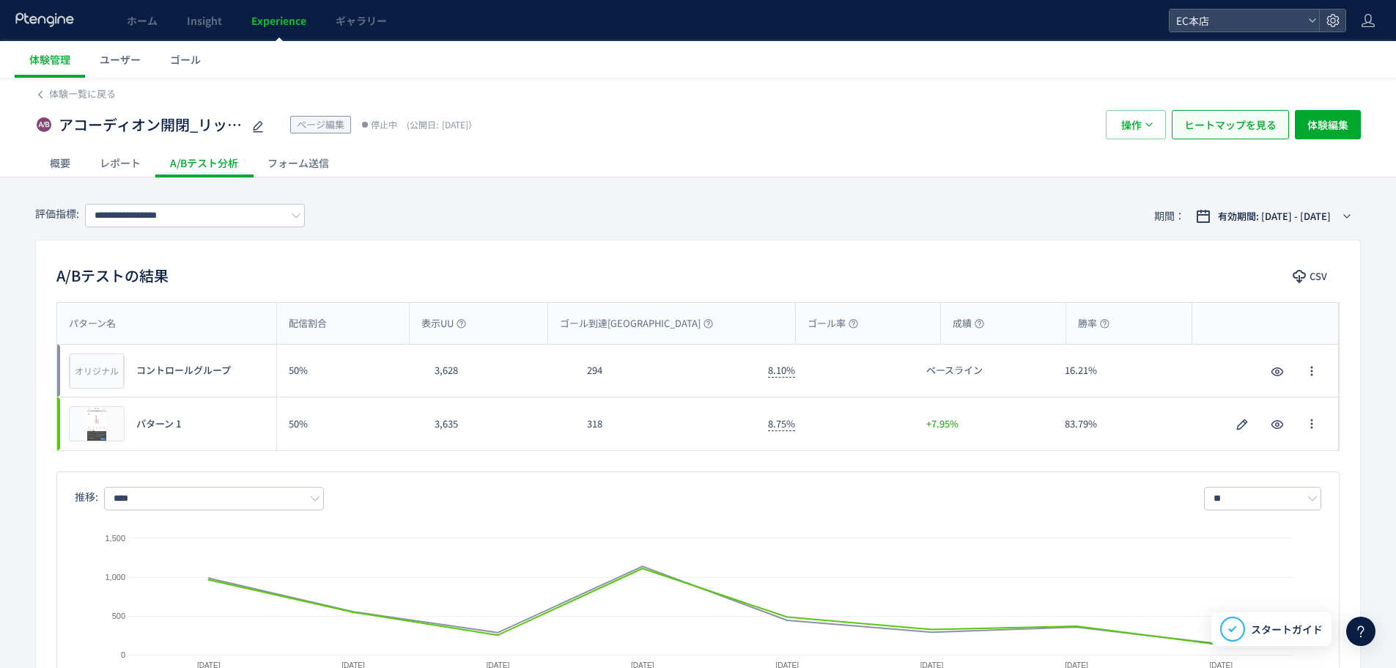
click at [1200, 122] on span "ヒートマップを見る" at bounding box center [1230, 124] width 92 height 29
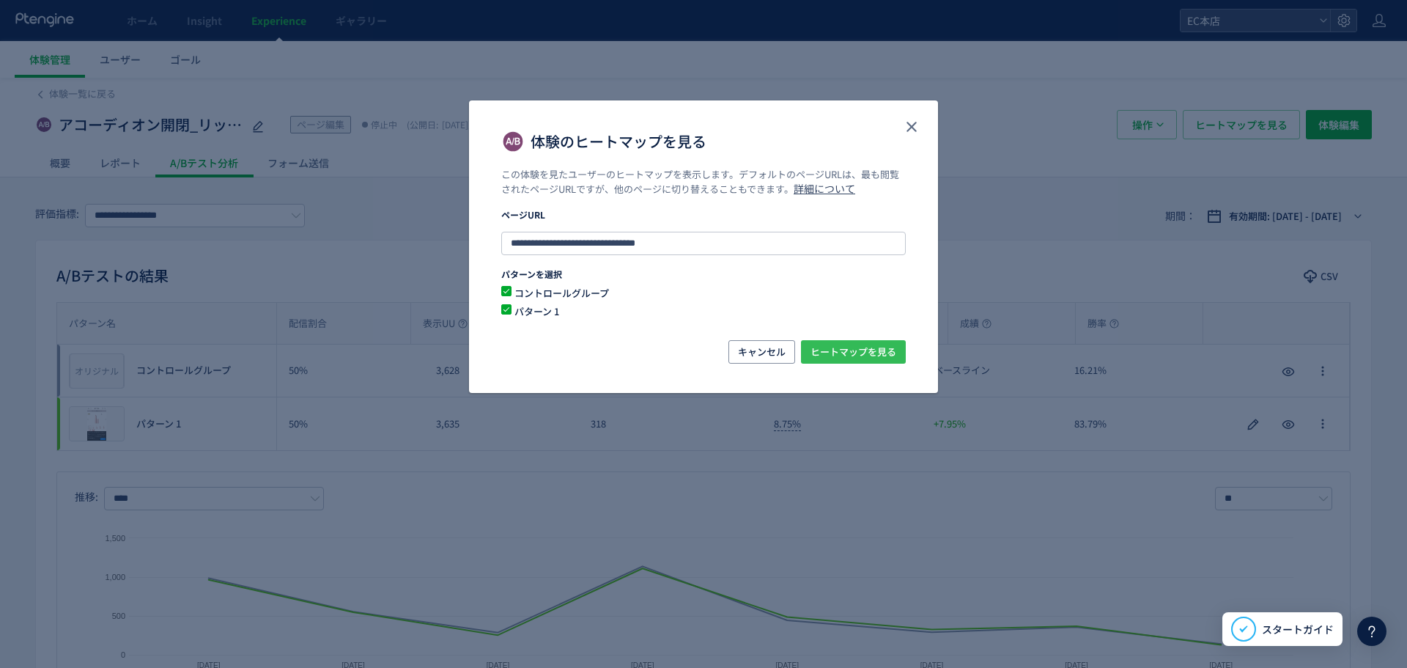
click at [822, 346] on span "ヒートマップを見る" at bounding box center [854, 351] width 86 height 23
click at [913, 121] on icon "close" at bounding box center [912, 127] width 18 height 18
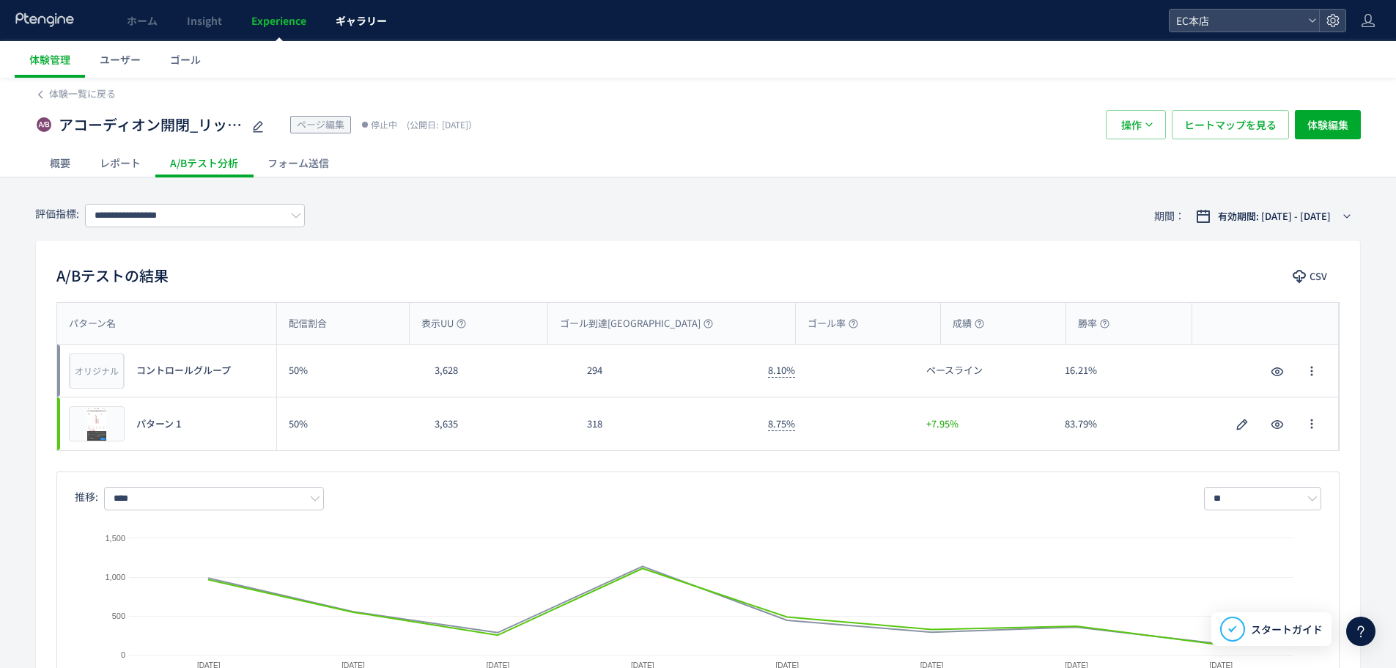
click at [325, 12] on link "ギャラリー" at bounding box center [361, 20] width 81 height 41
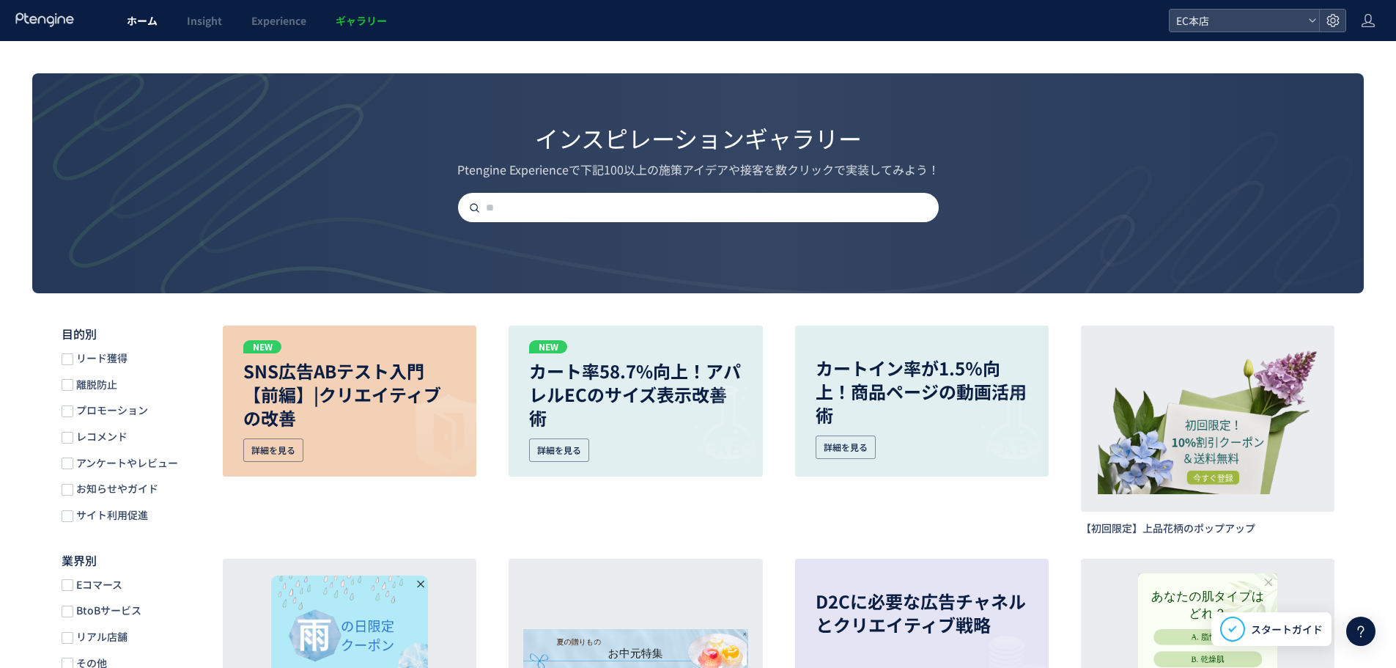
click at [162, 19] on link "ホーム" at bounding box center [142, 20] width 60 height 41
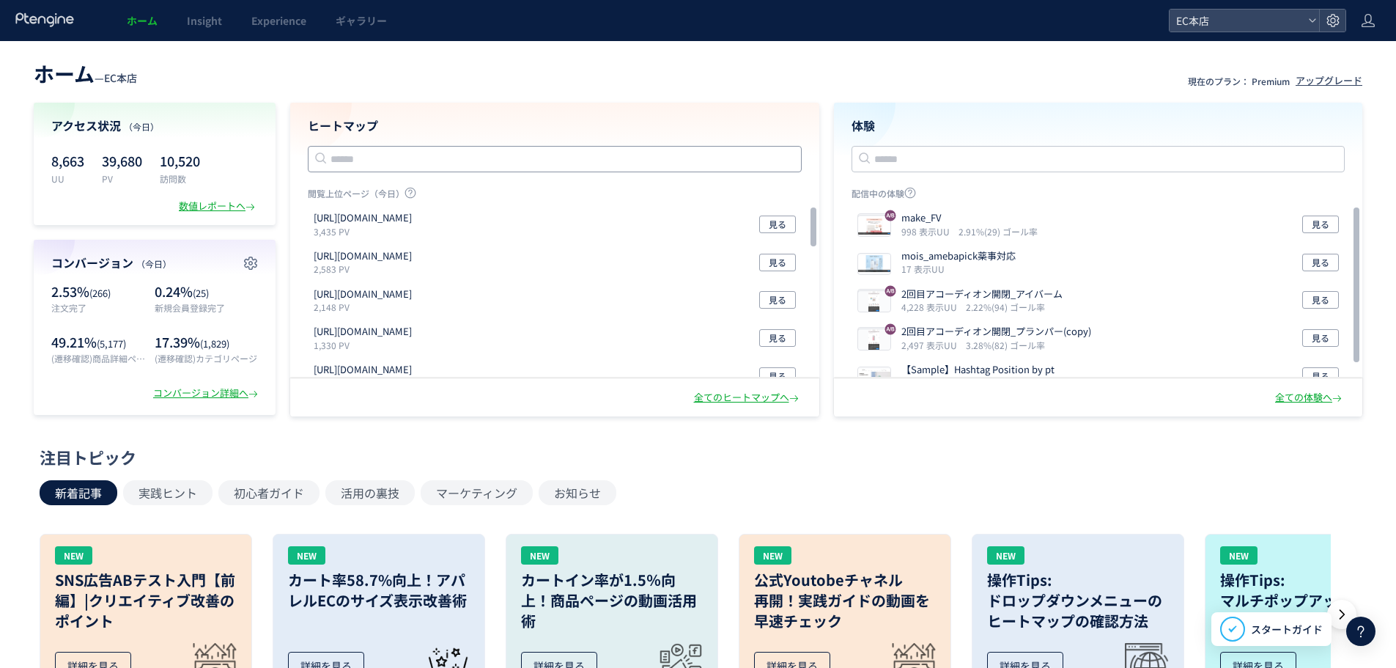
click at [454, 166] on input "text" at bounding box center [555, 159] width 494 height 26
paste input "**********"
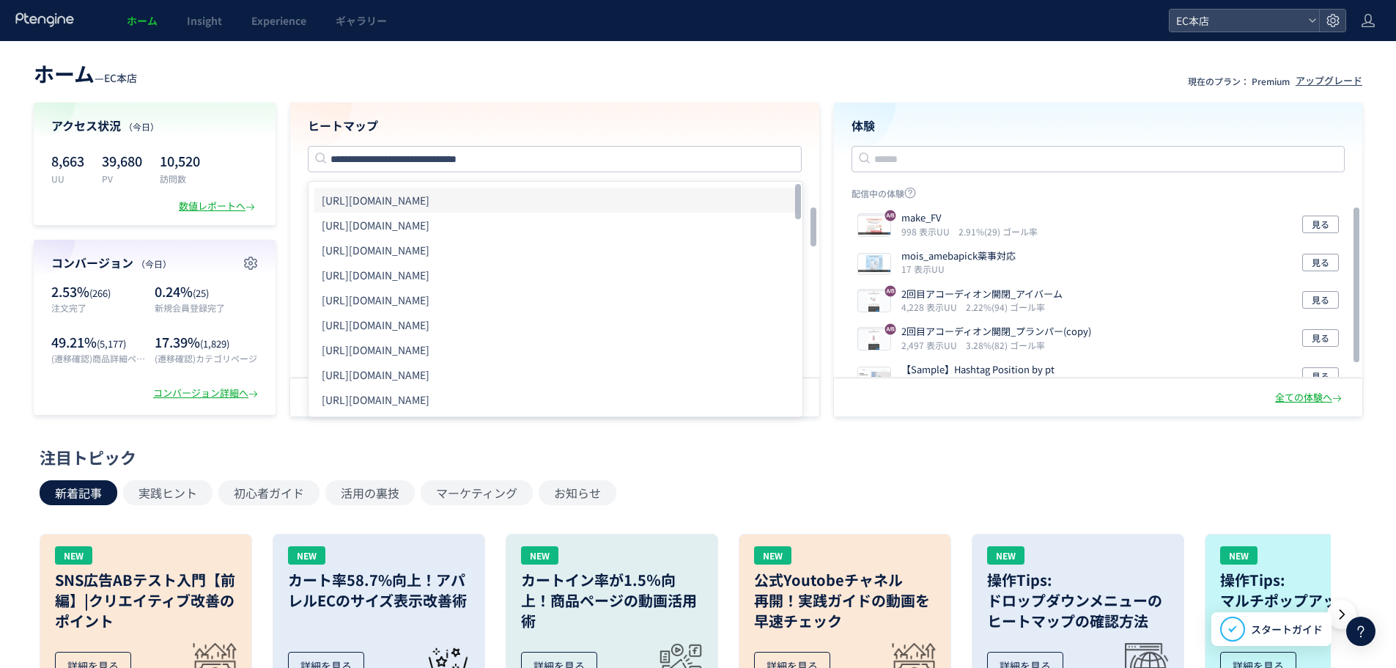
click at [448, 200] on li "[URL][DOMAIN_NAME]" at bounding box center [555, 200] width 482 height 25
type input "**********"
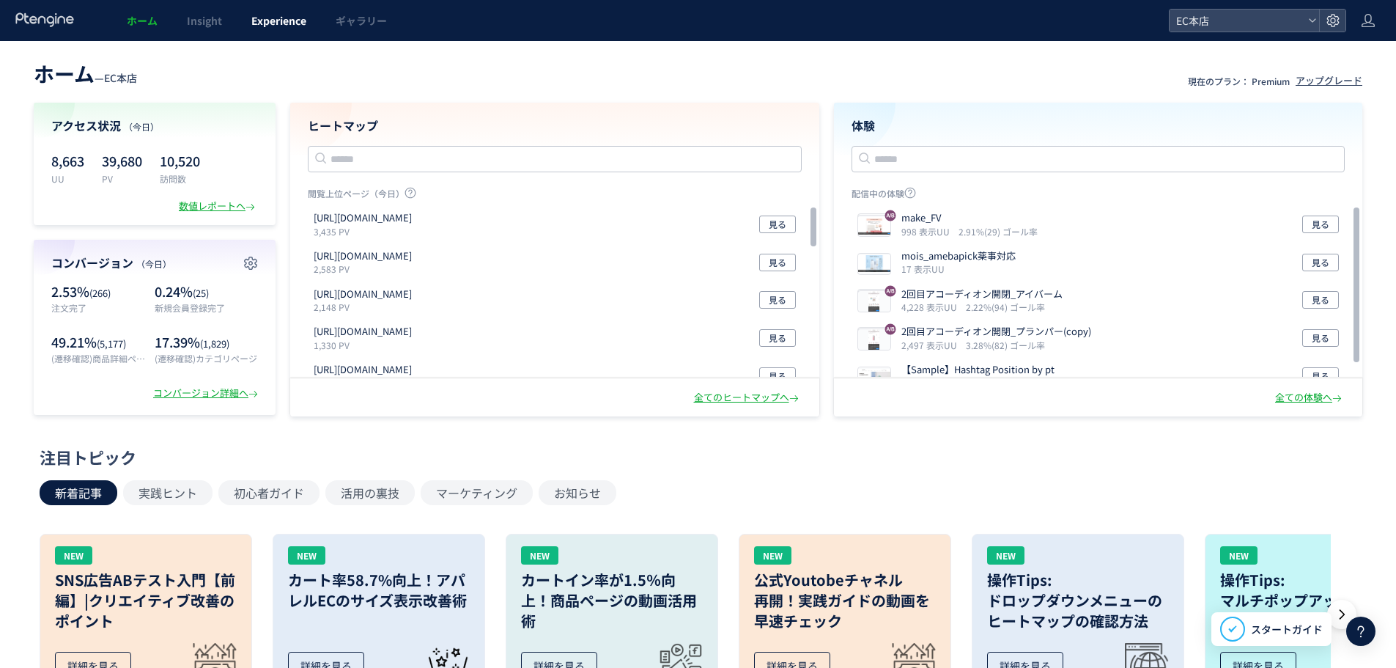
click at [270, 14] on span "Experience" at bounding box center [278, 20] width 55 height 15
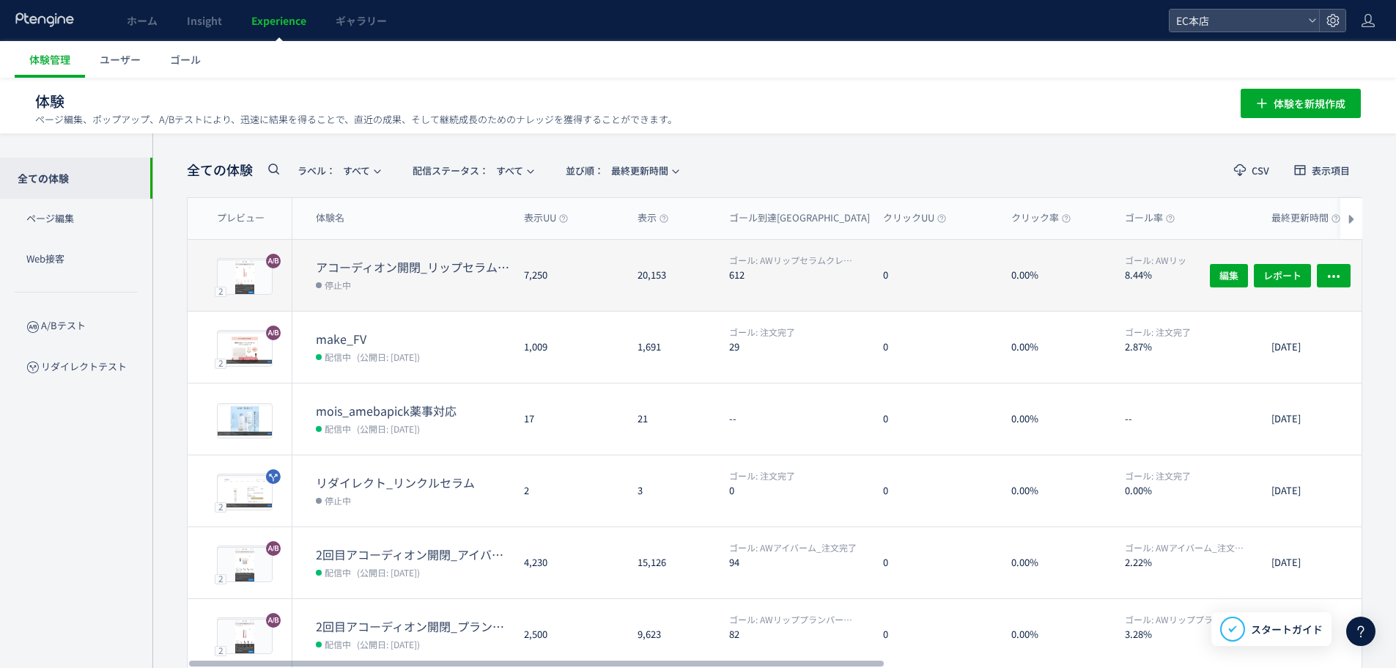
click at [471, 262] on dt "アコーディオン開閉_リップセラムクレヨン" at bounding box center [414, 267] width 196 height 17
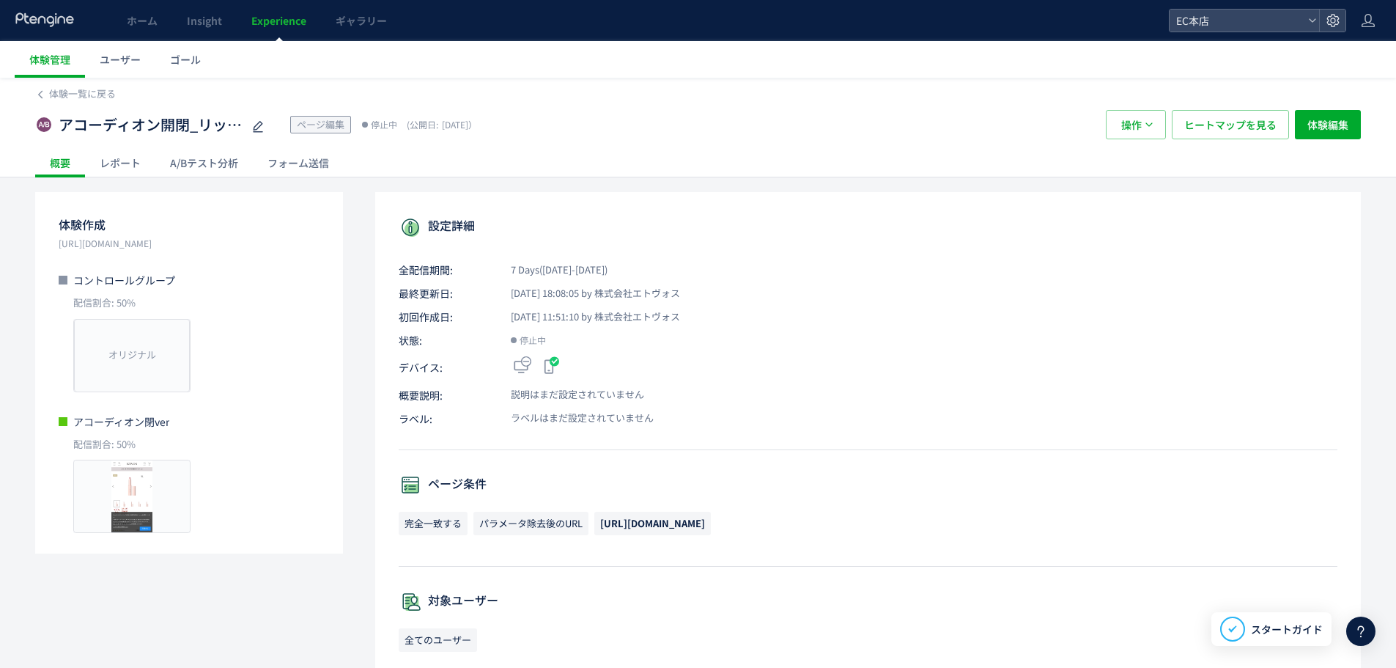
click at [205, 167] on div "A/Bテスト分析" at bounding box center [203, 162] width 97 height 29
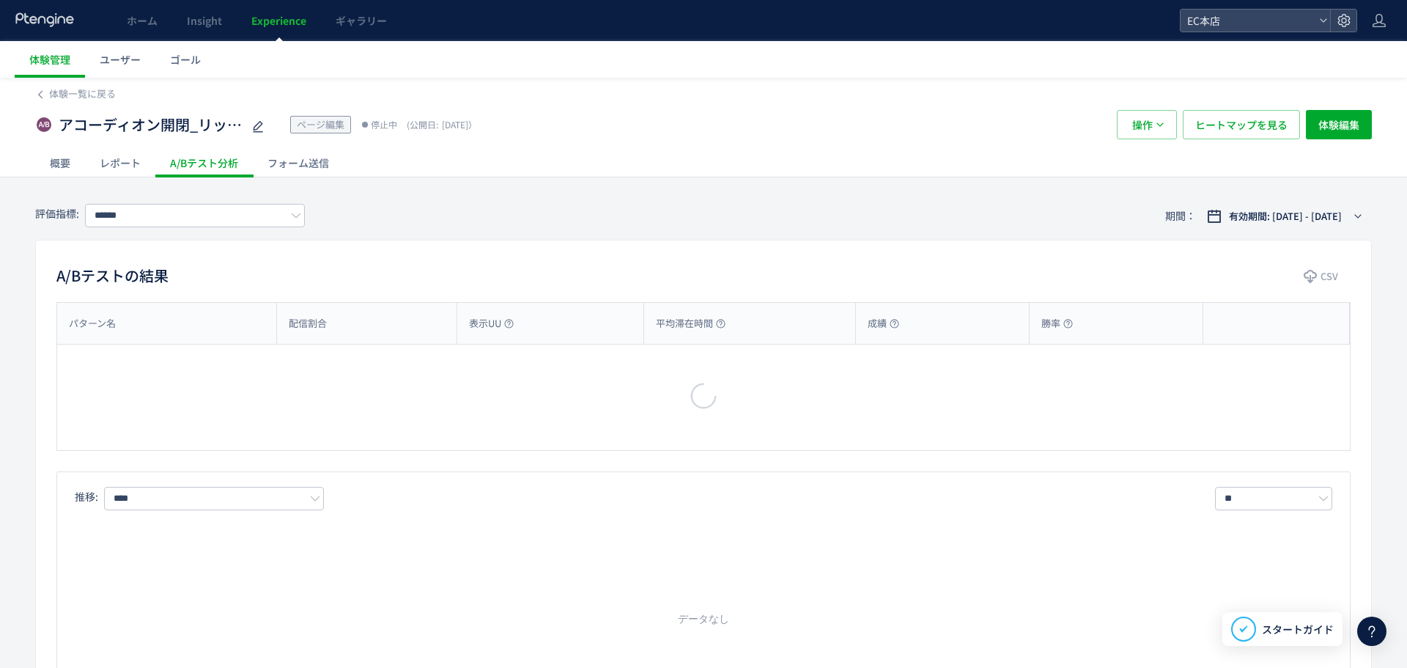
type input "**********"
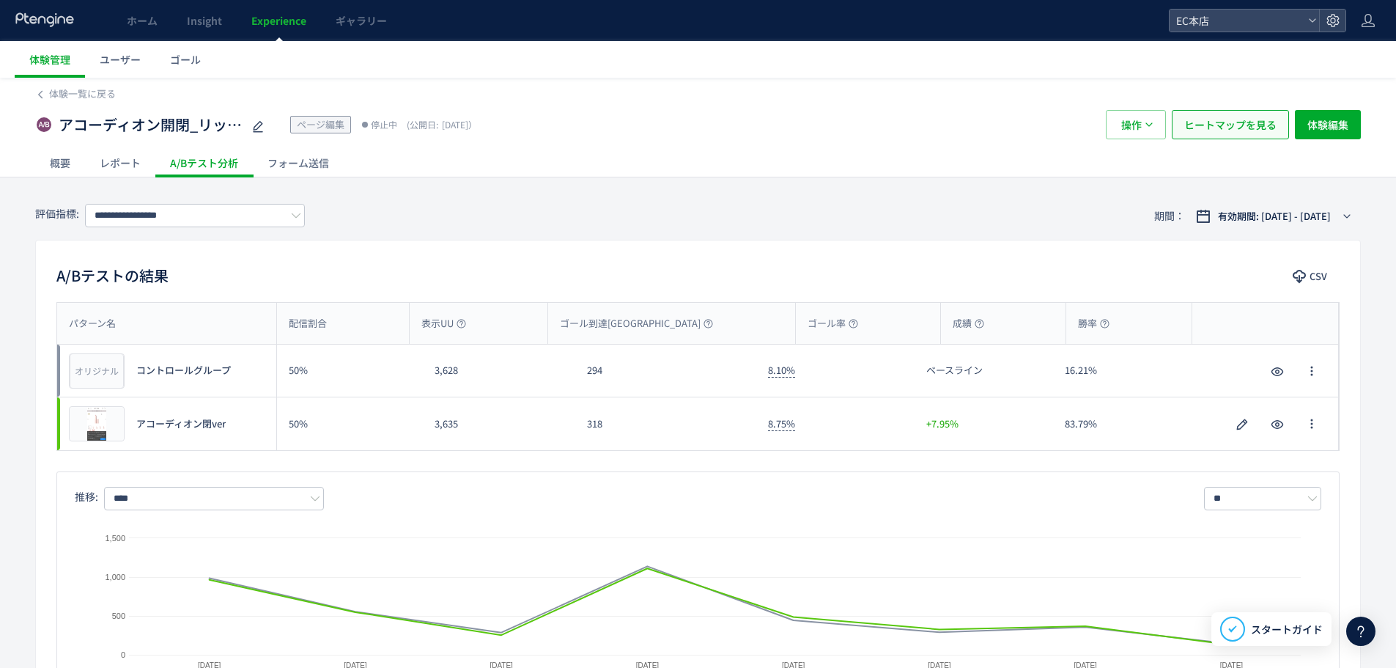
click at [1224, 136] on span "ヒートマップを見る" at bounding box center [1230, 124] width 92 height 29
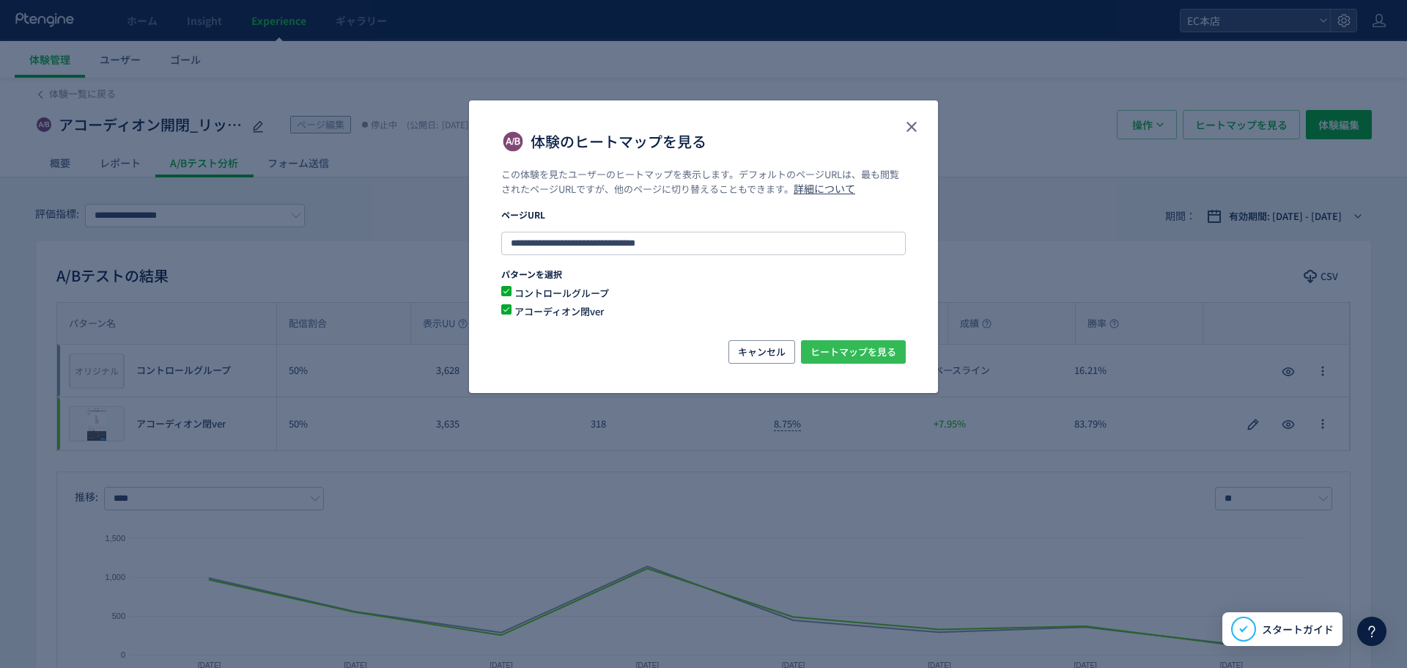
click at [868, 351] on span "ヒートマップを見る" at bounding box center [854, 351] width 86 height 23
click at [918, 125] on icon "close" at bounding box center [912, 127] width 18 height 18
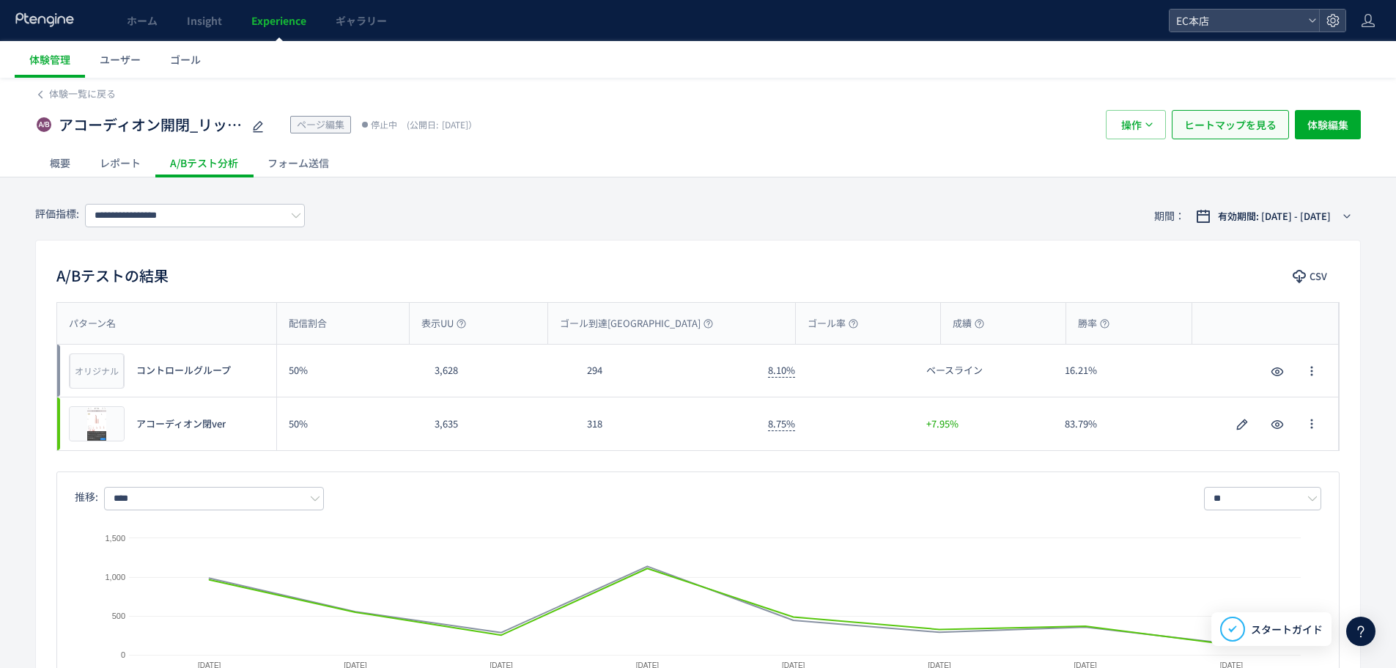
click at [1192, 122] on span "ヒートマップを見る" at bounding box center [1230, 124] width 92 height 29
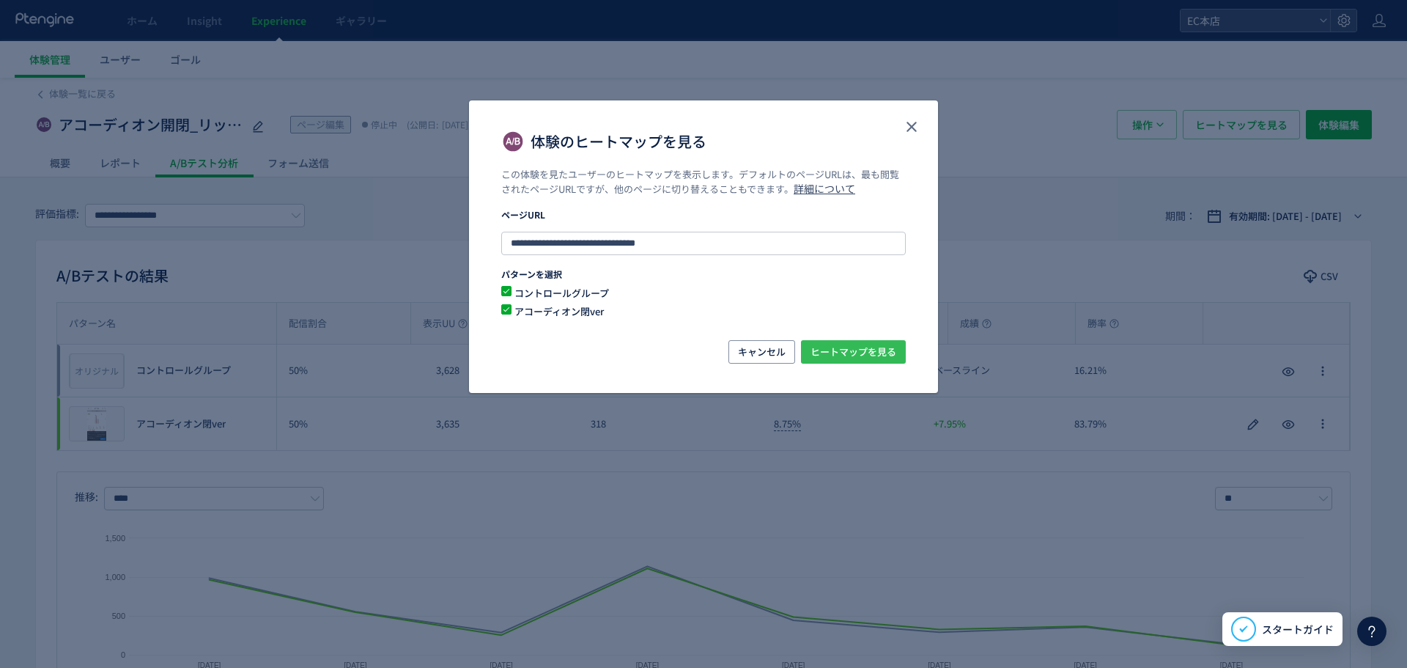
click at [820, 346] on span "ヒートマップを見る" at bounding box center [854, 351] width 86 height 23
drag, startPoint x: 910, startPoint y: 128, endPoint x: 858, endPoint y: 18, distance: 121.6
click at [910, 122] on icon "close" at bounding box center [912, 127] width 18 height 18
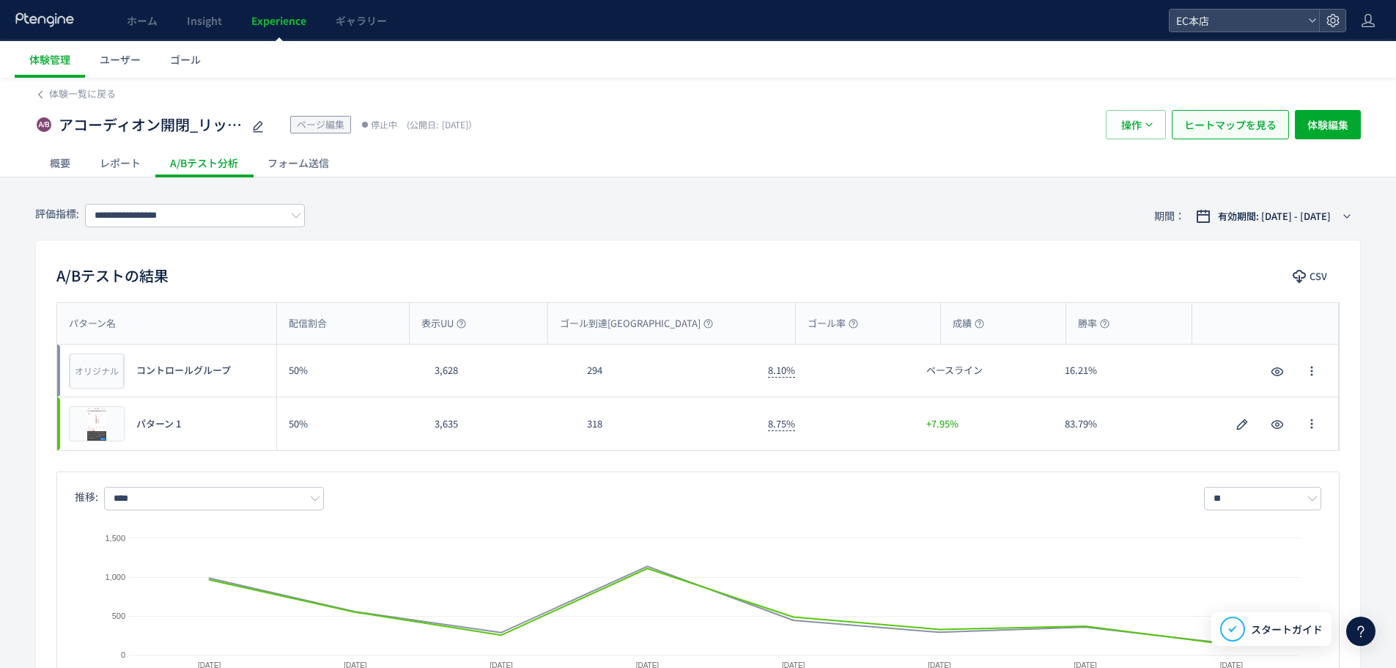
click at [1223, 124] on span "ヒートマップを見る" at bounding box center [1230, 124] width 92 height 29
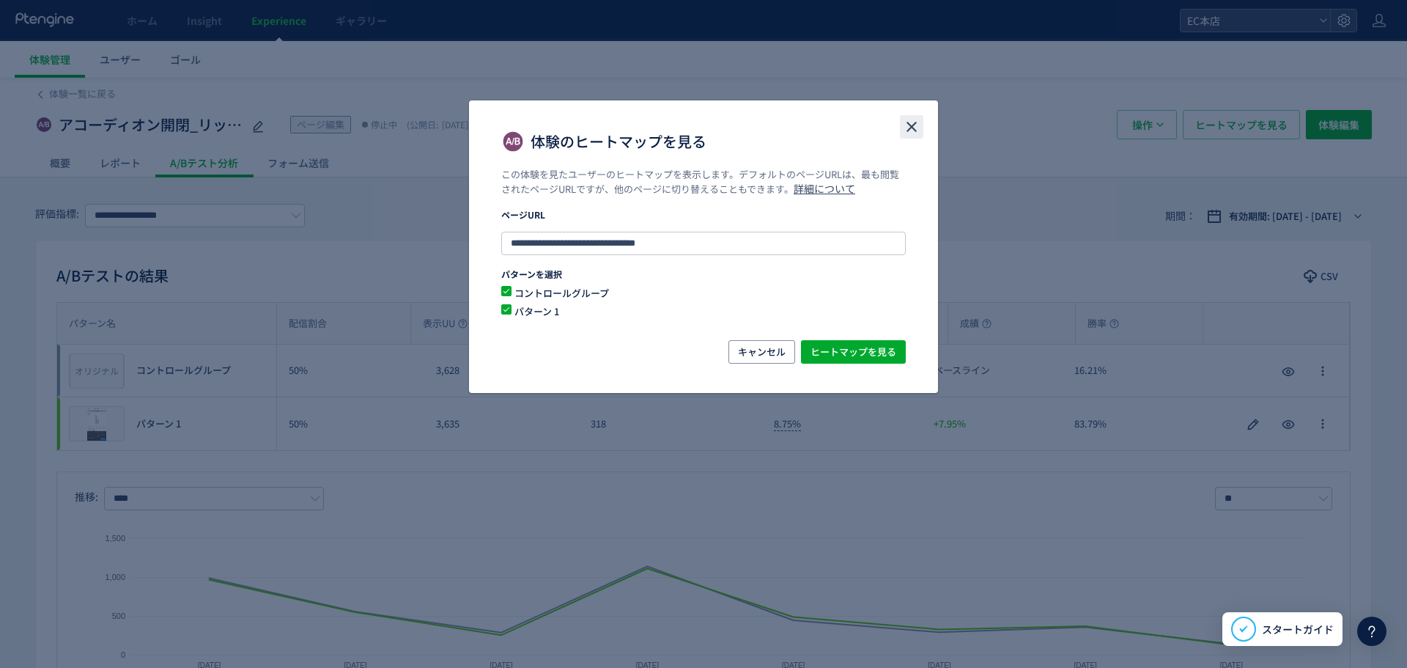
click at [906, 122] on icon "close" at bounding box center [912, 127] width 18 height 18
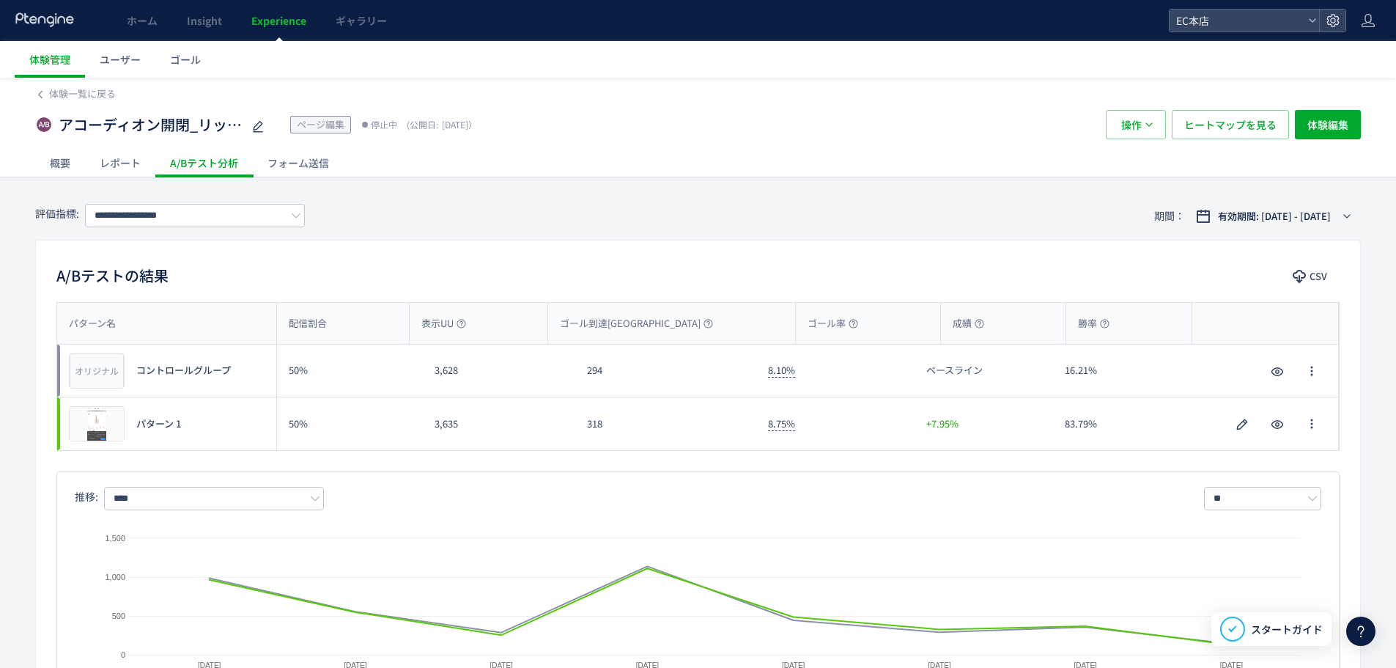
click at [161, 430] on span "パターン 1" at bounding box center [158, 424] width 45 height 14
drag, startPoint x: 183, startPoint y: 427, endPoint x: 130, endPoint y: 431, distance: 52.2
click at [130, 431] on div "プレビュー パターン 1" at bounding box center [166, 423] width 219 height 53
click at [1241, 432] on icon "button" at bounding box center [1243, 425] width 18 height 18
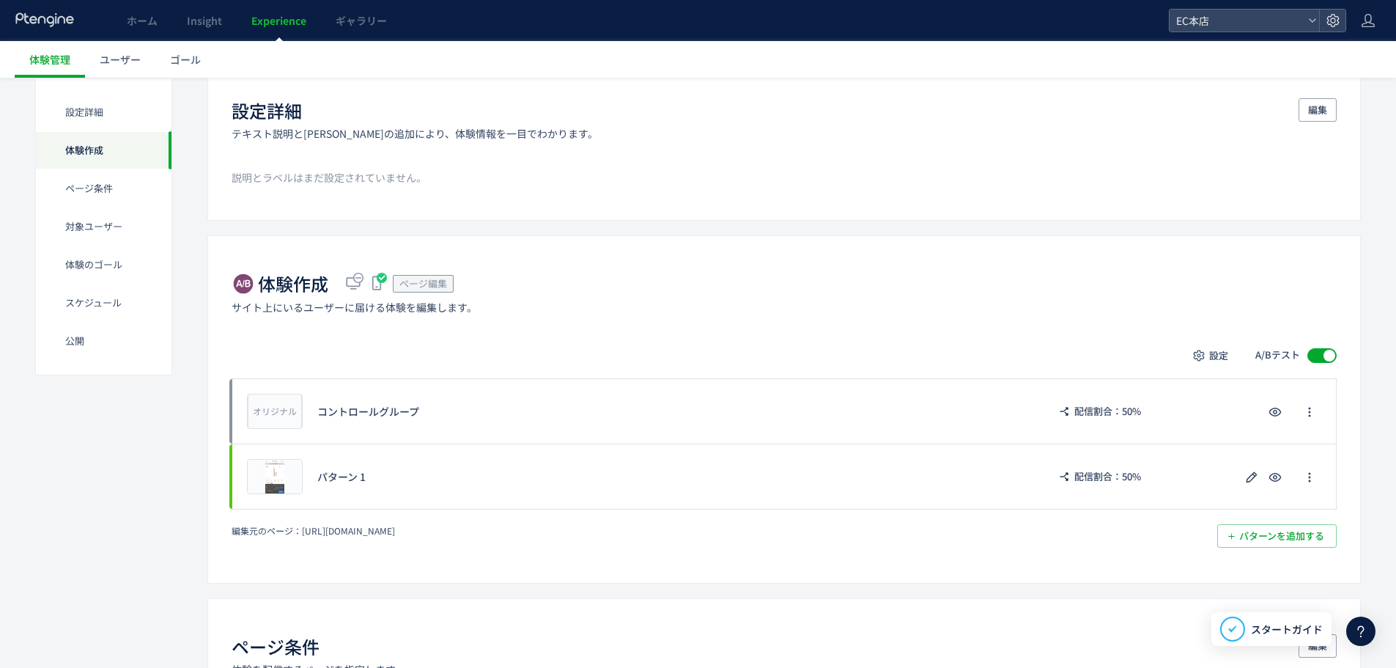
scroll to position [220, 0]
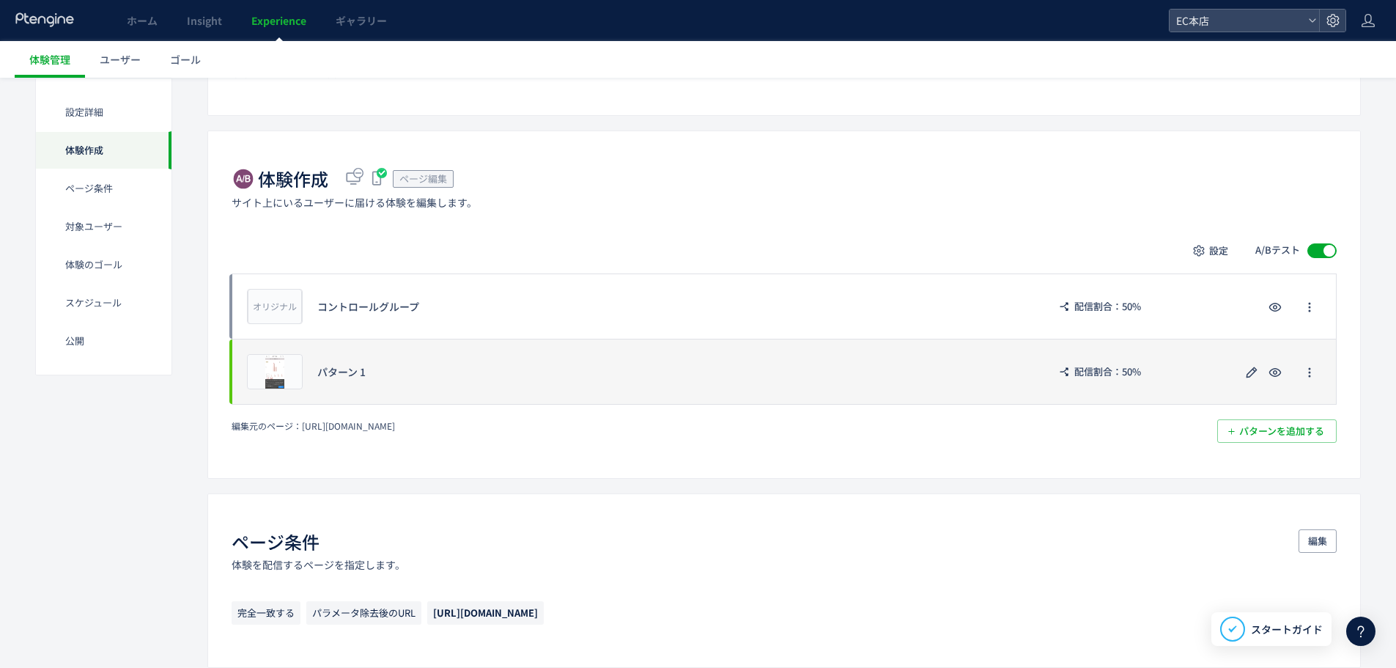
click at [336, 368] on div "パターン 1" at bounding box center [674, 371] width 715 height 15
drag, startPoint x: 362, startPoint y: 371, endPoint x: 310, endPoint y: 374, distance: 52.1
click at [309, 373] on div "プレビュー パターン 1 配信割合：50%" at bounding box center [784, 372] width 1105 height 66
click at [367, 370] on div "パターン 1" at bounding box center [674, 371] width 715 height 15
drag, startPoint x: 371, startPoint y: 372, endPoint x: 299, endPoint y: 371, distance: 71.8
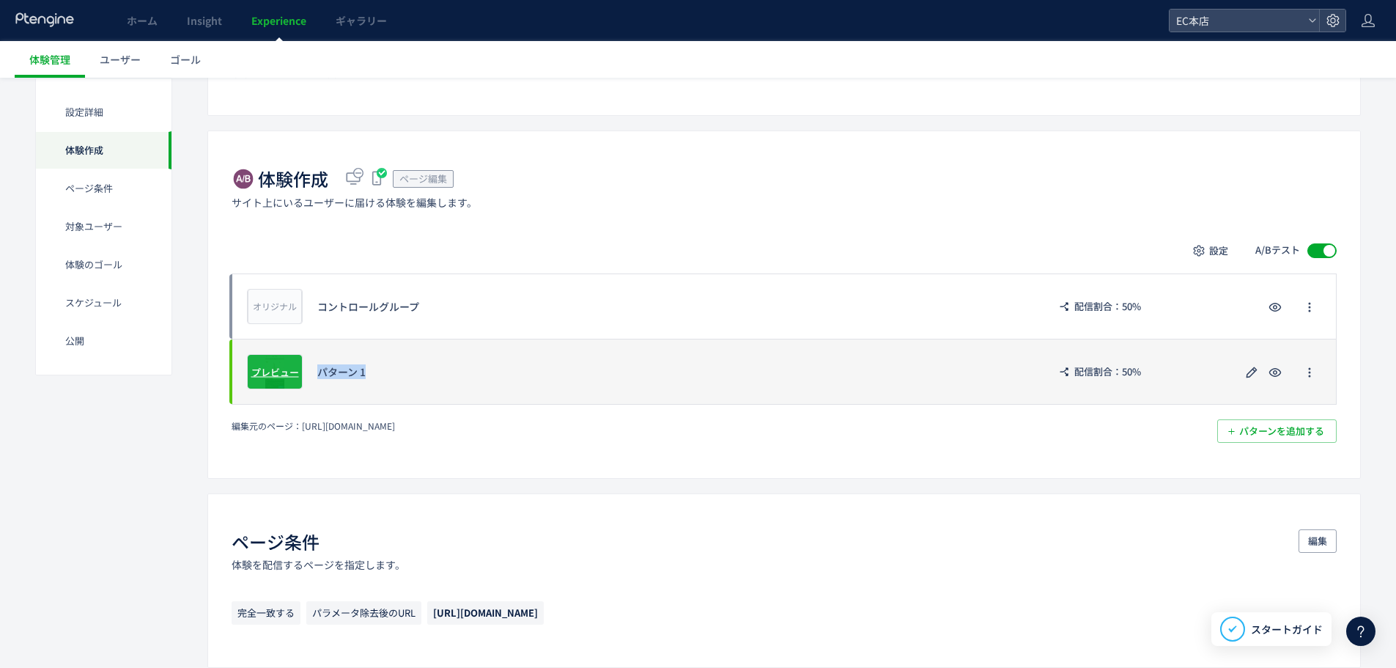
click at [299, 371] on div "プレビュー パターン 1 配信割合：50%" at bounding box center [784, 372] width 1105 height 66
click at [1321, 372] on button "button" at bounding box center [1309, 371] width 23 height 23
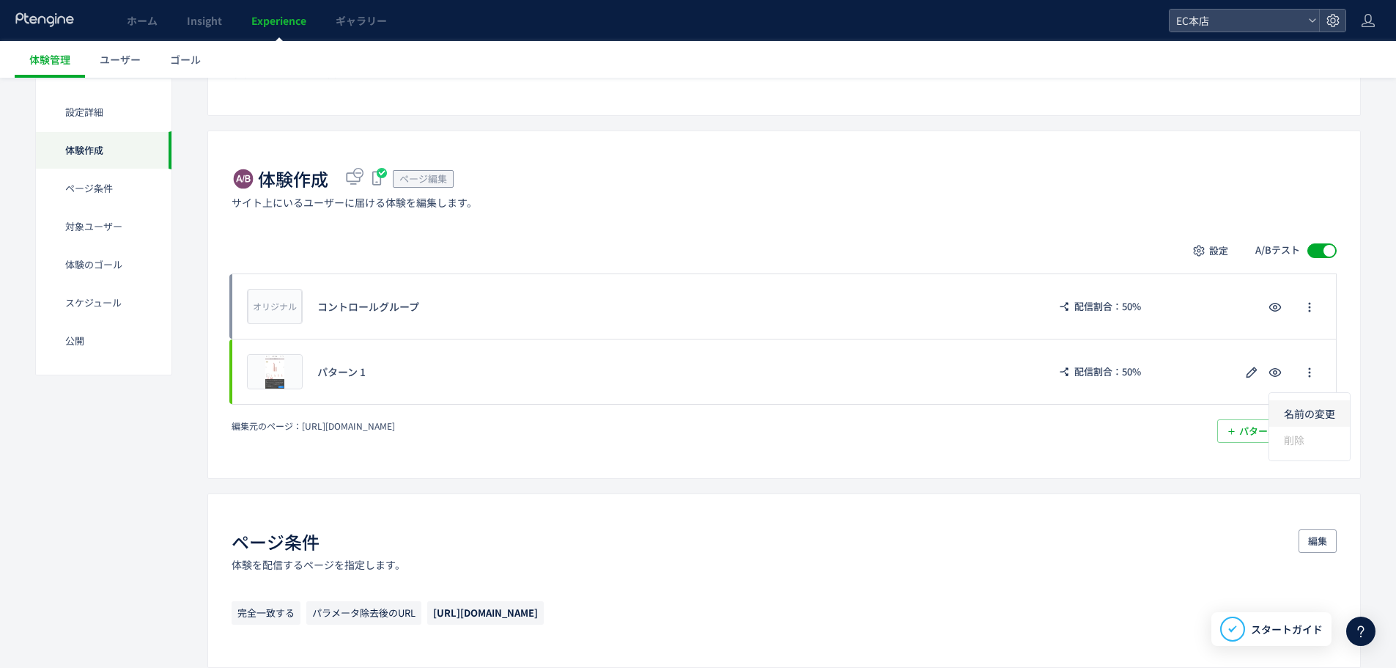
click at [1305, 415] on li "名前の変更" at bounding box center [1310, 413] width 81 height 26
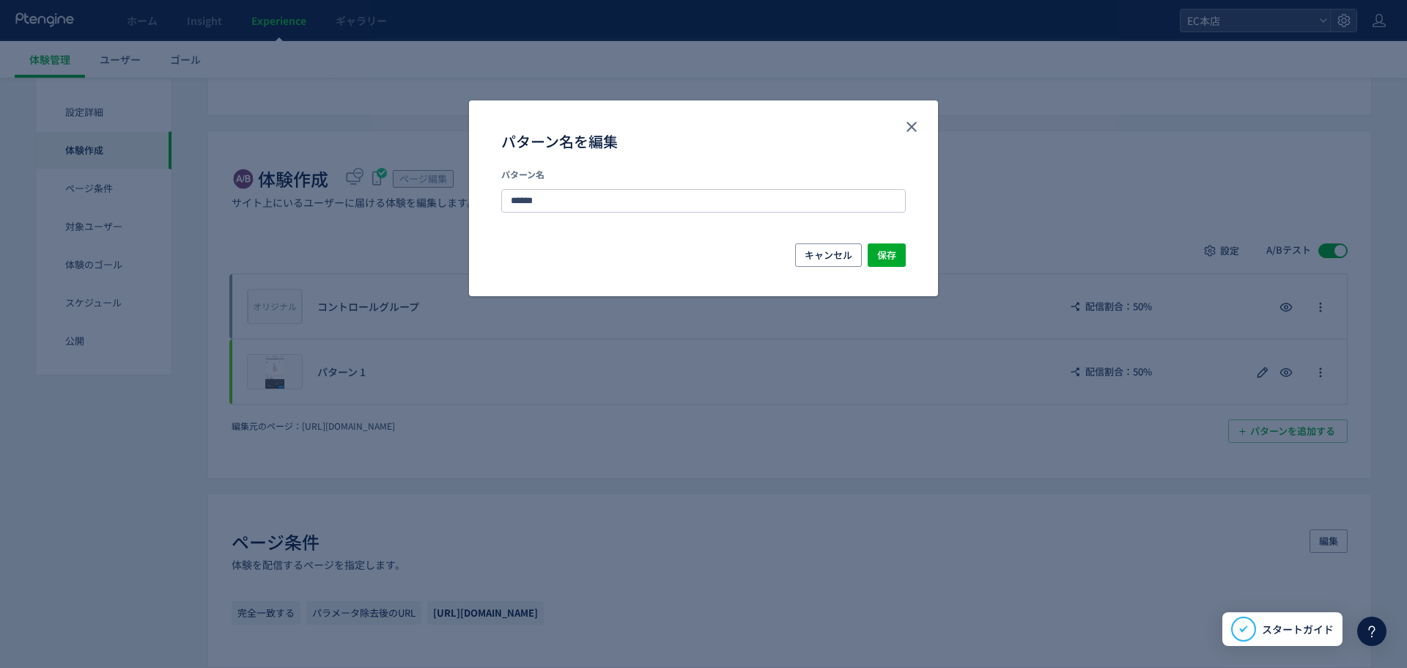
drag, startPoint x: 561, startPoint y: 199, endPoint x: 401, endPoint y: 205, distance: 159.9
click at [430, 199] on div "パターン名を編集 パターン名 ****** キャンセル 保存" at bounding box center [703, 334] width 1407 height 668
type input "*"
type input "**********"
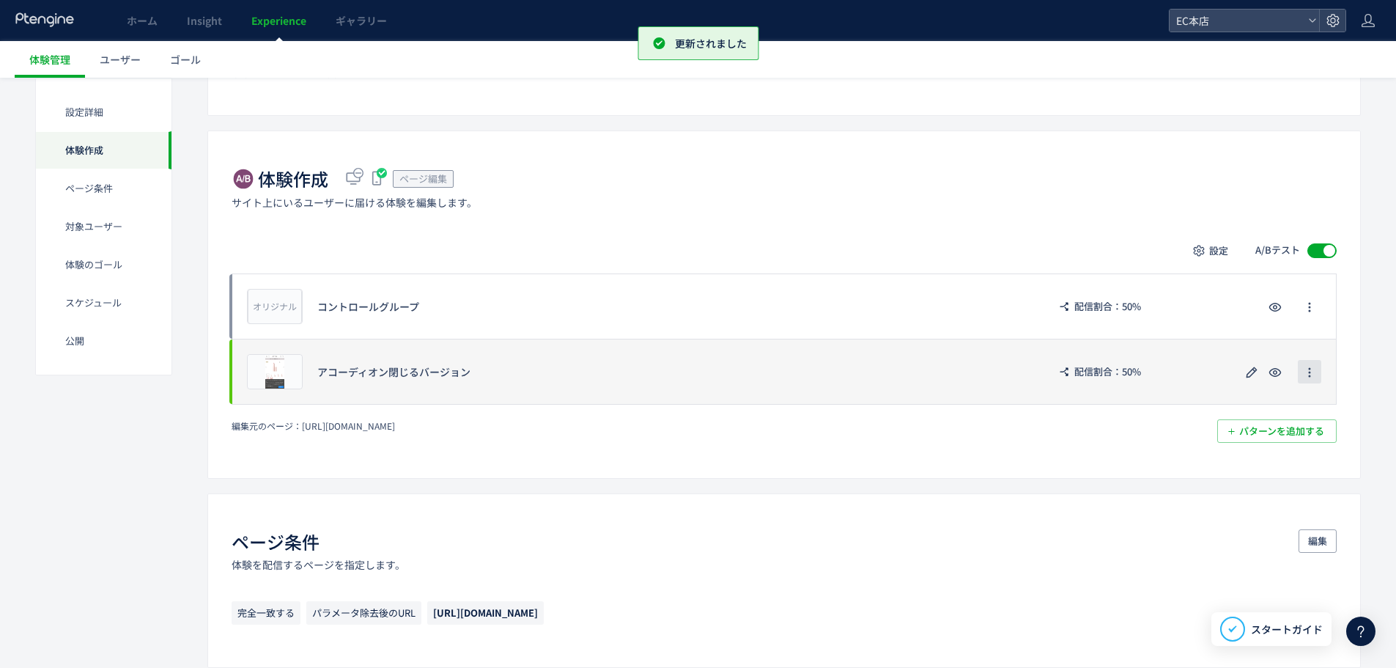
click at [1303, 372] on button "button" at bounding box center [1309, 371] width 23 height 23
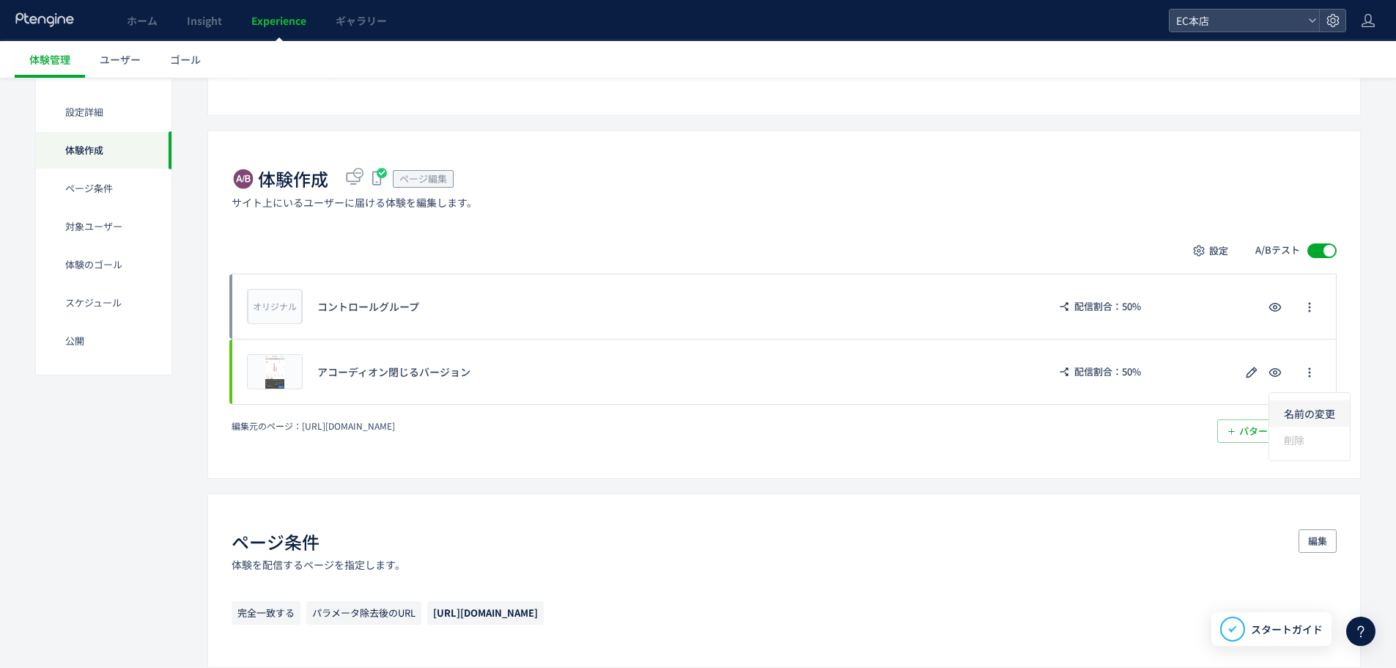
click at [1300, 410] on li "名前の変更" at bounding box center [1310, 413] width 81 height 26
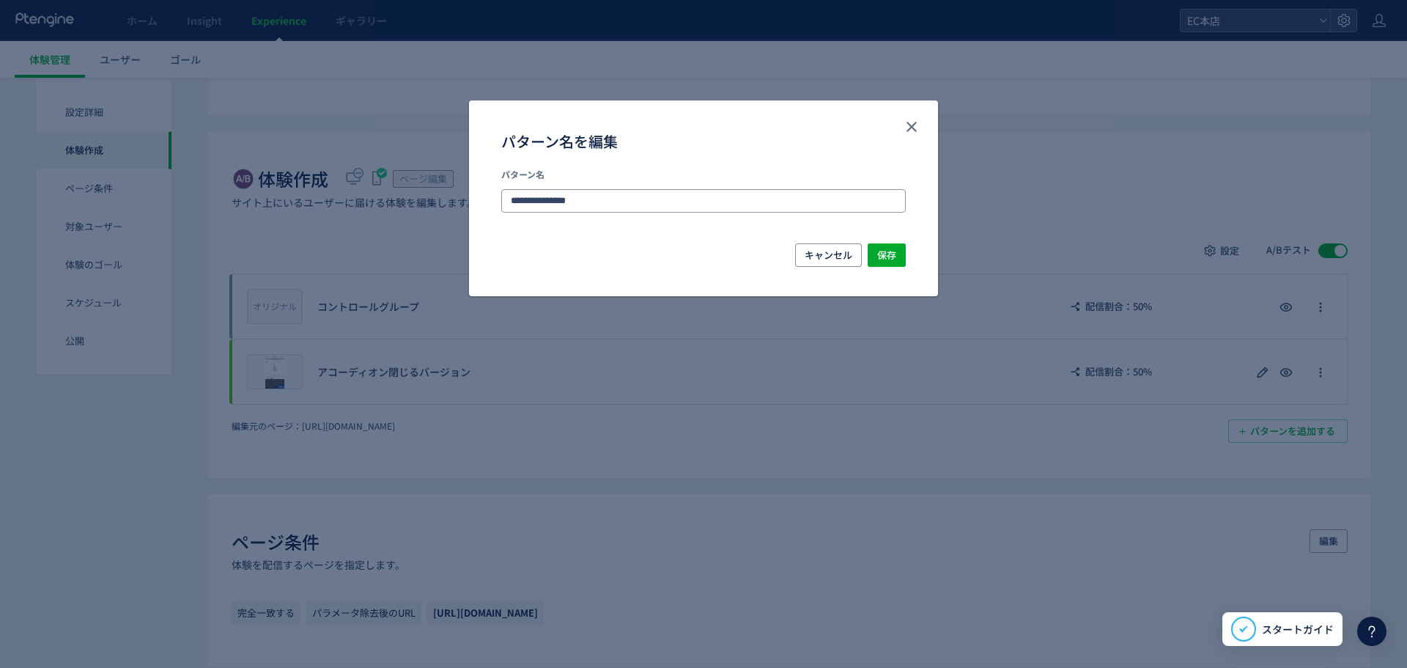
drag, startPoint x: 602, startPoint y: 197, endPoint x: 588, endPoint y: 200, distance: 14.2
click at [0, 0] on input "**********" at bounding box center [0, 0] width 0 height 0
drag, startPoint x: 588, startPoint y: 191, endPoint x: 718, endPoint y: 205, distance: 130.5
click at [0, 0] on input "**********" at bounding box center [0, 0] width 0 height 0
type input "**********"
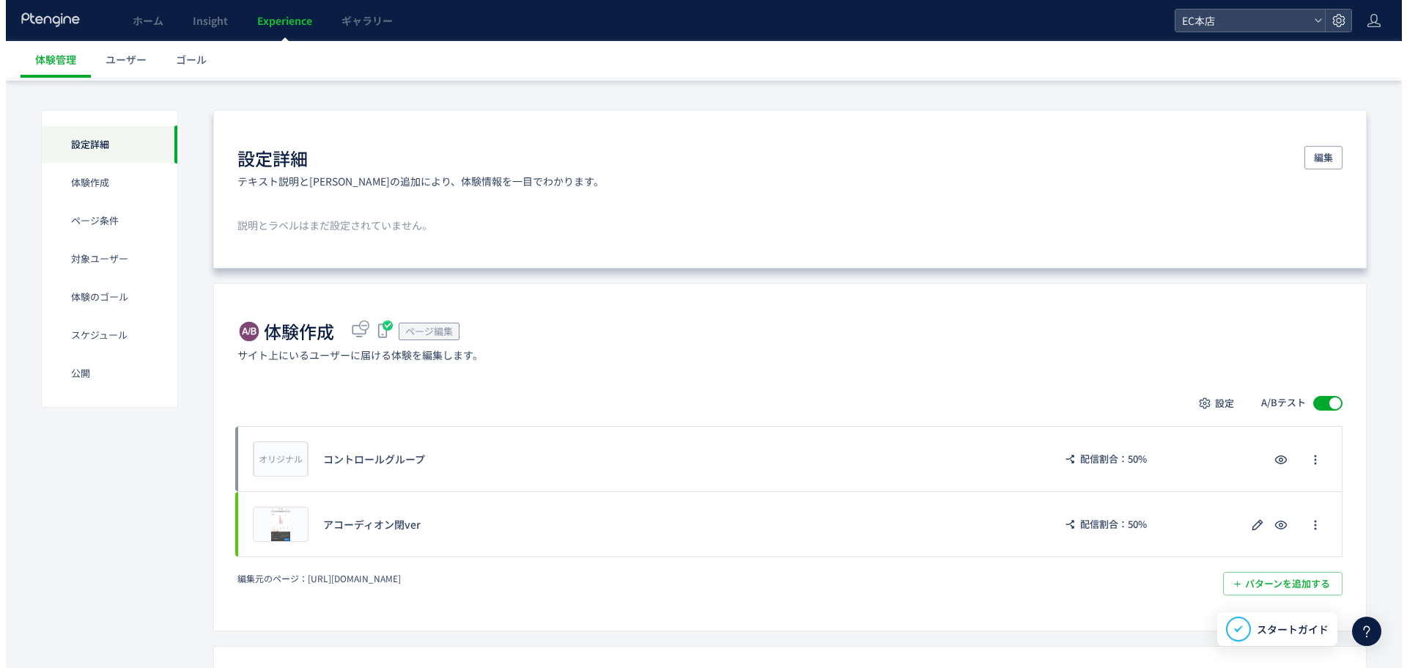
scroll to position [0, 0]
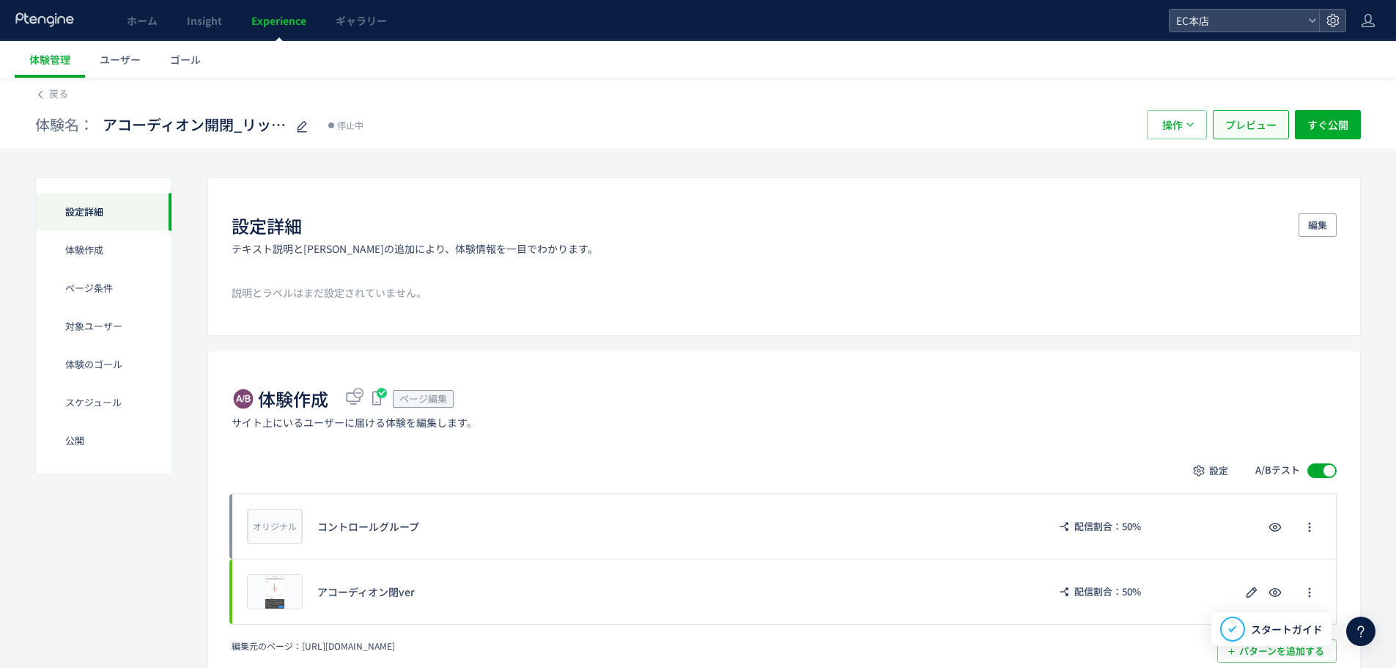
click at [1239, 112] on span "プレビュー" at bounding box center [1251, 124] width 51 height 29
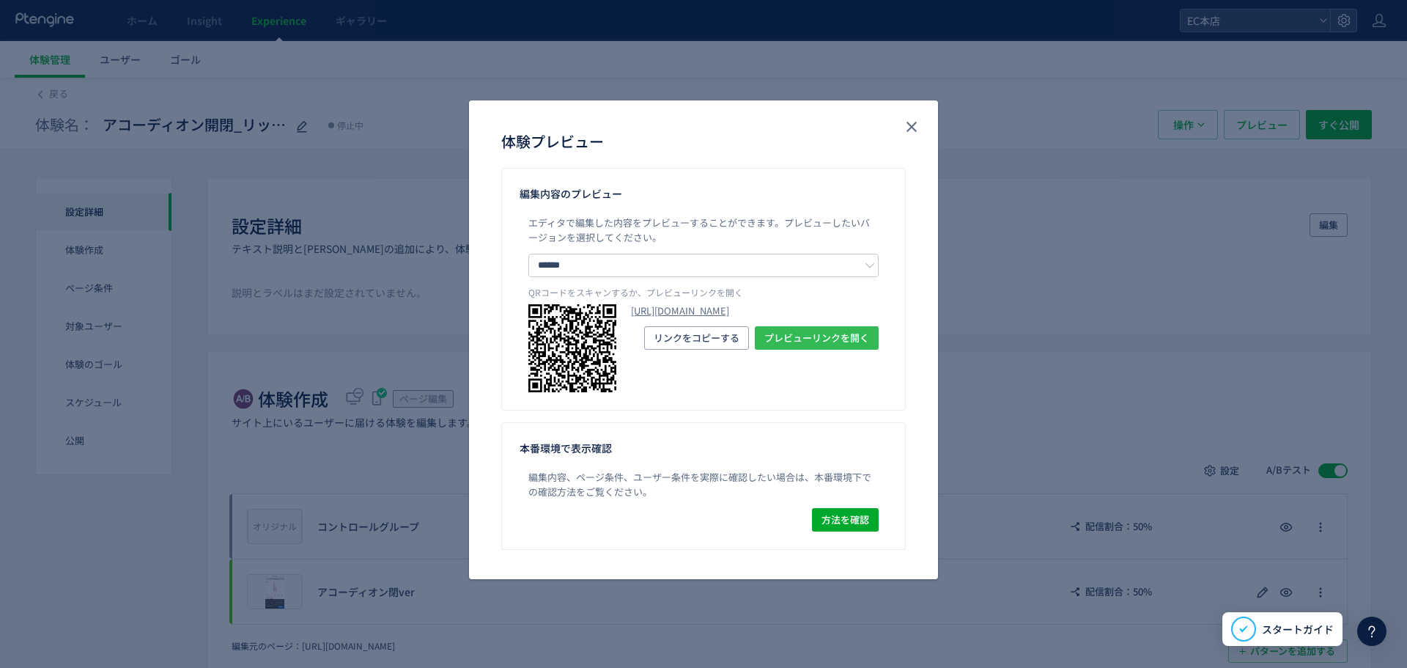
click at [815, 350] on span "プレビューリンクを開く" at bounding box center [816, 337] width 105 height 23
